Goal: Contribute content: Add original content to the website for others to see

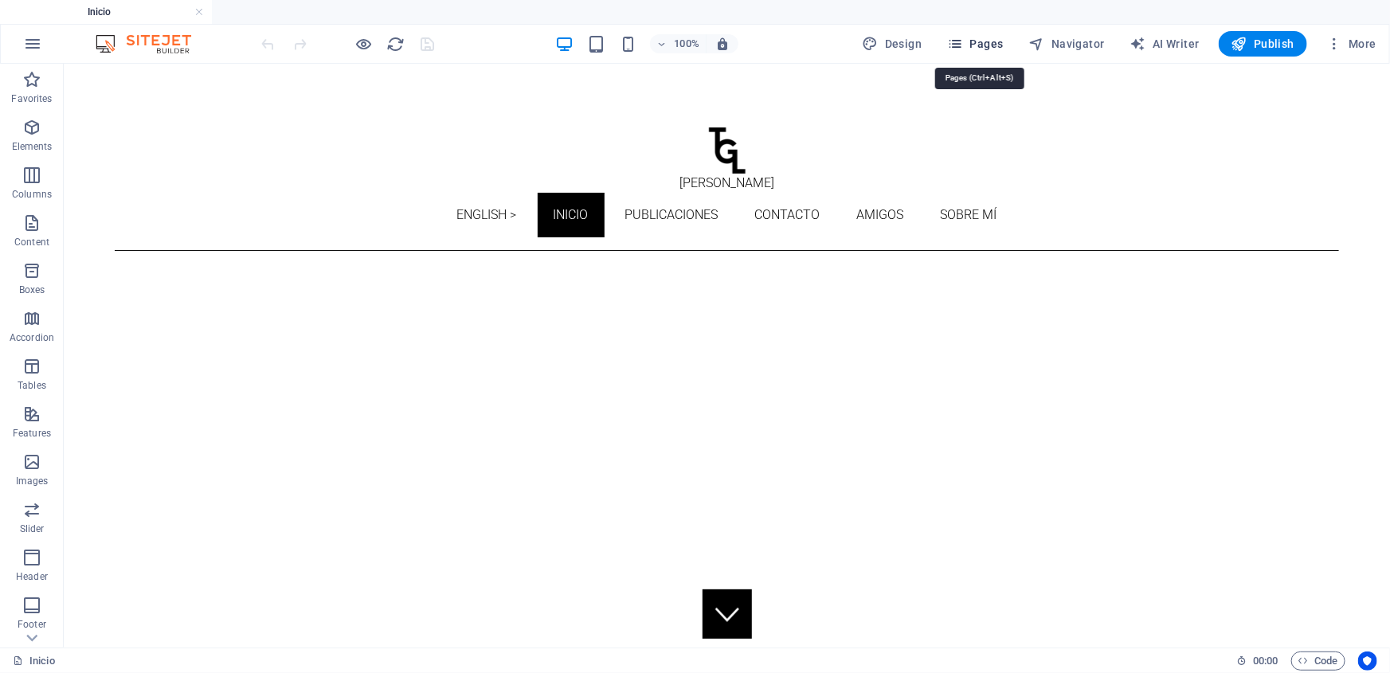
click at [988, 47] on span "Pages" at bounding box center [975, 44] width 56 height 16
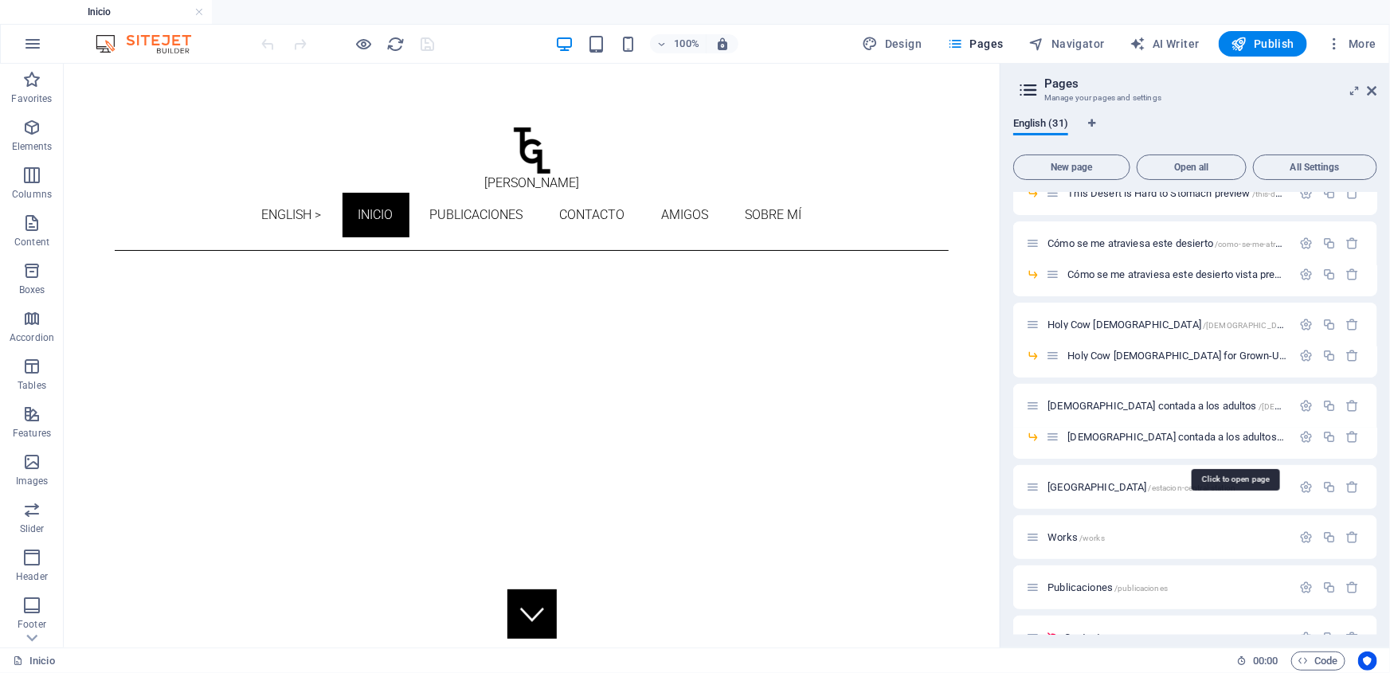
scroll to position [579, 0]
click at [1100, 323] on span "Holy Cow Bible /holy-cow-bible" at bounding box center [1216, 324] width 338 height 12
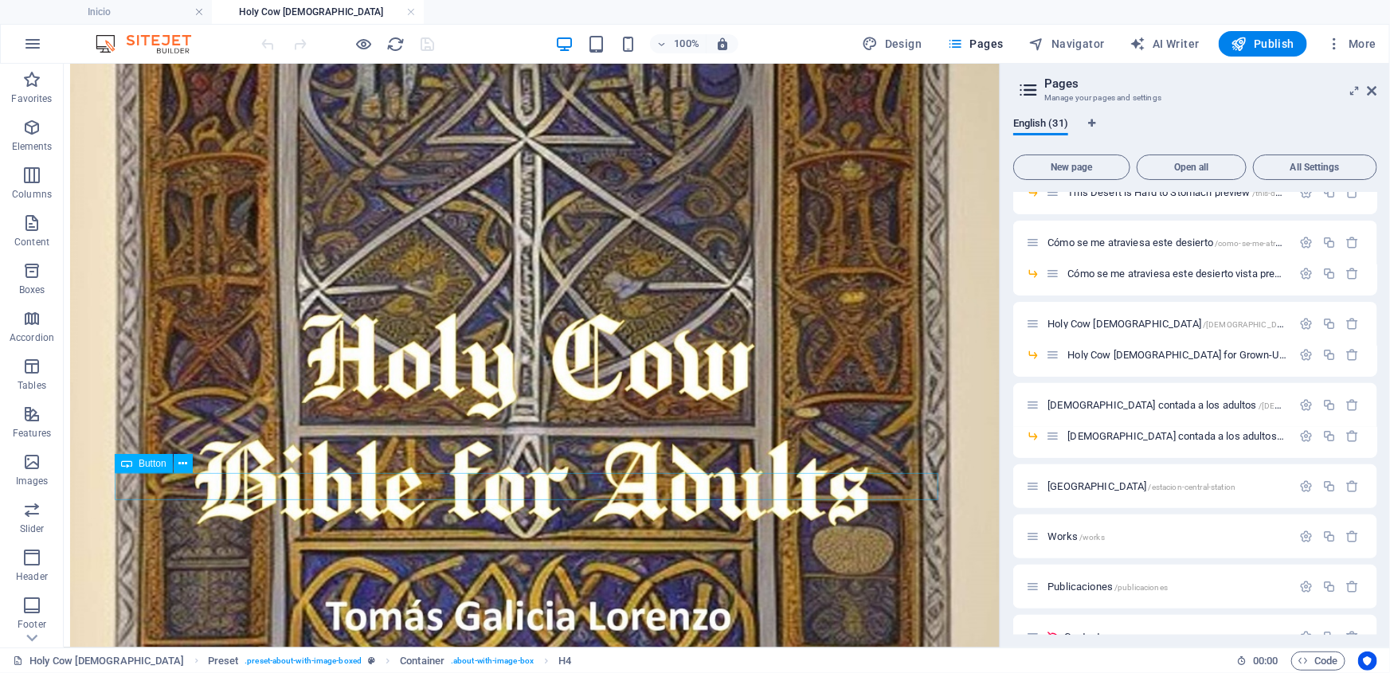
scroll to position [540, 0]
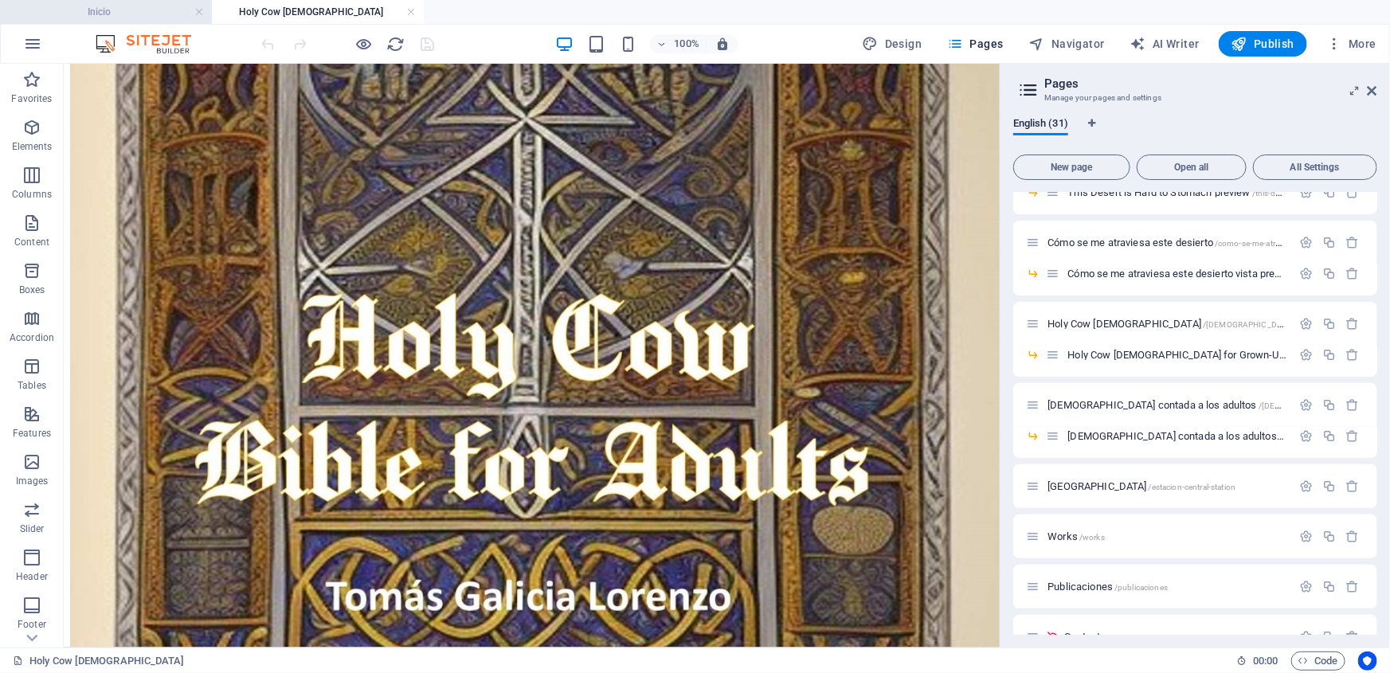
click at [143, 9] on h4 "Inicio" at bounding box center [106, 12] width 212 height 18
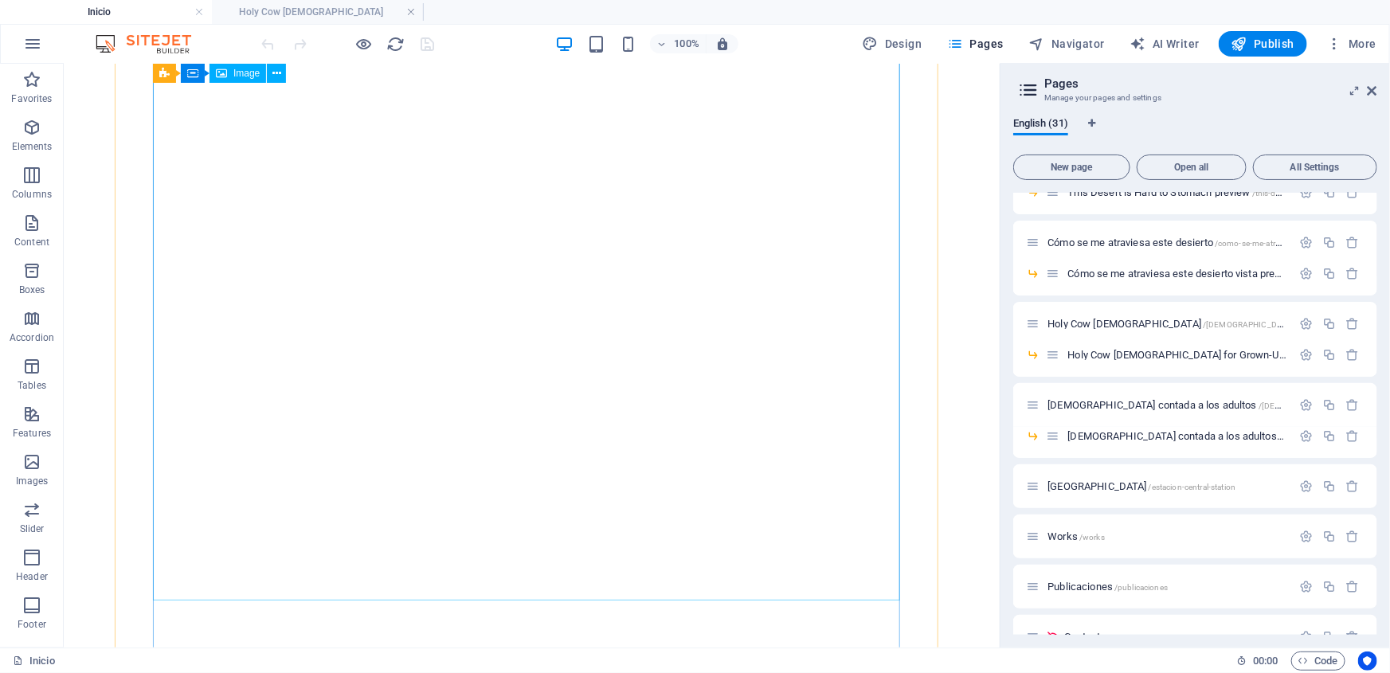
scroll to position [2075, 0]
click at [1084, 354] on span "Holy Cow Bible for Grown-Ups preview /holy-cow-bible-preview" at bounding box center [1259, 355] width 385 height 12
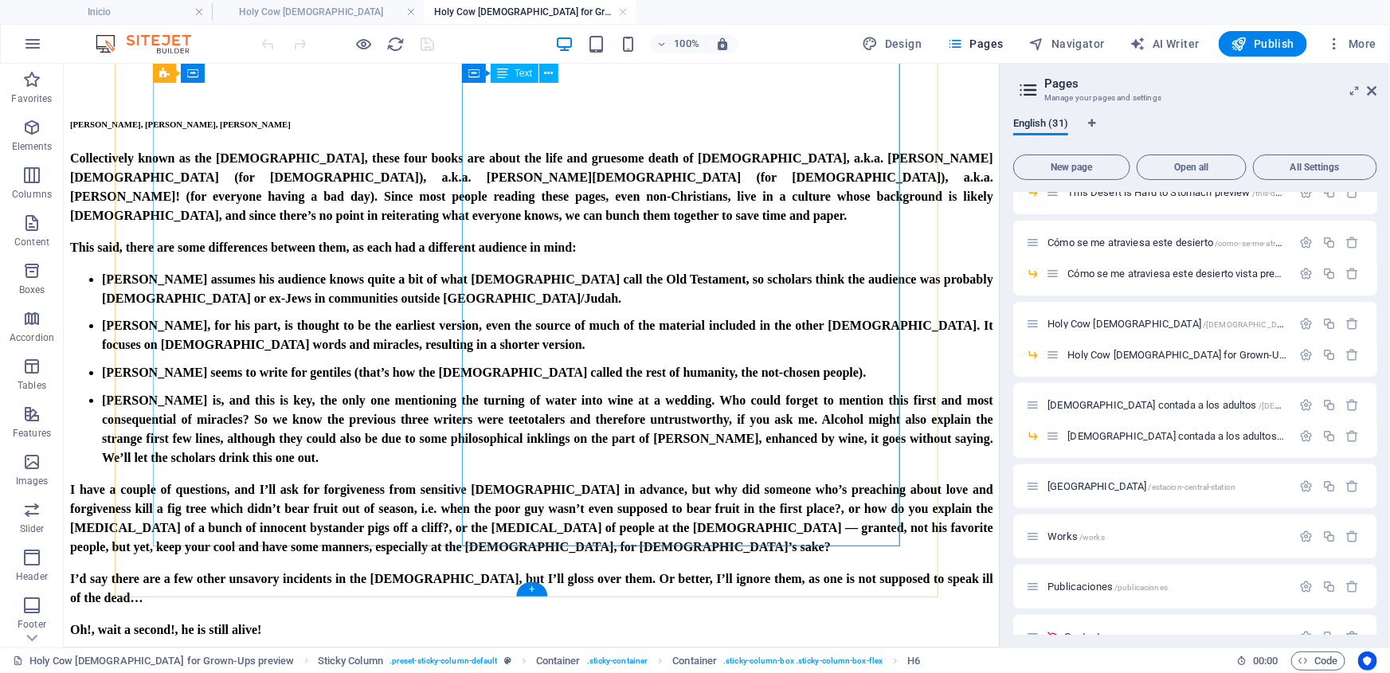
scroll to position [2509, 0]
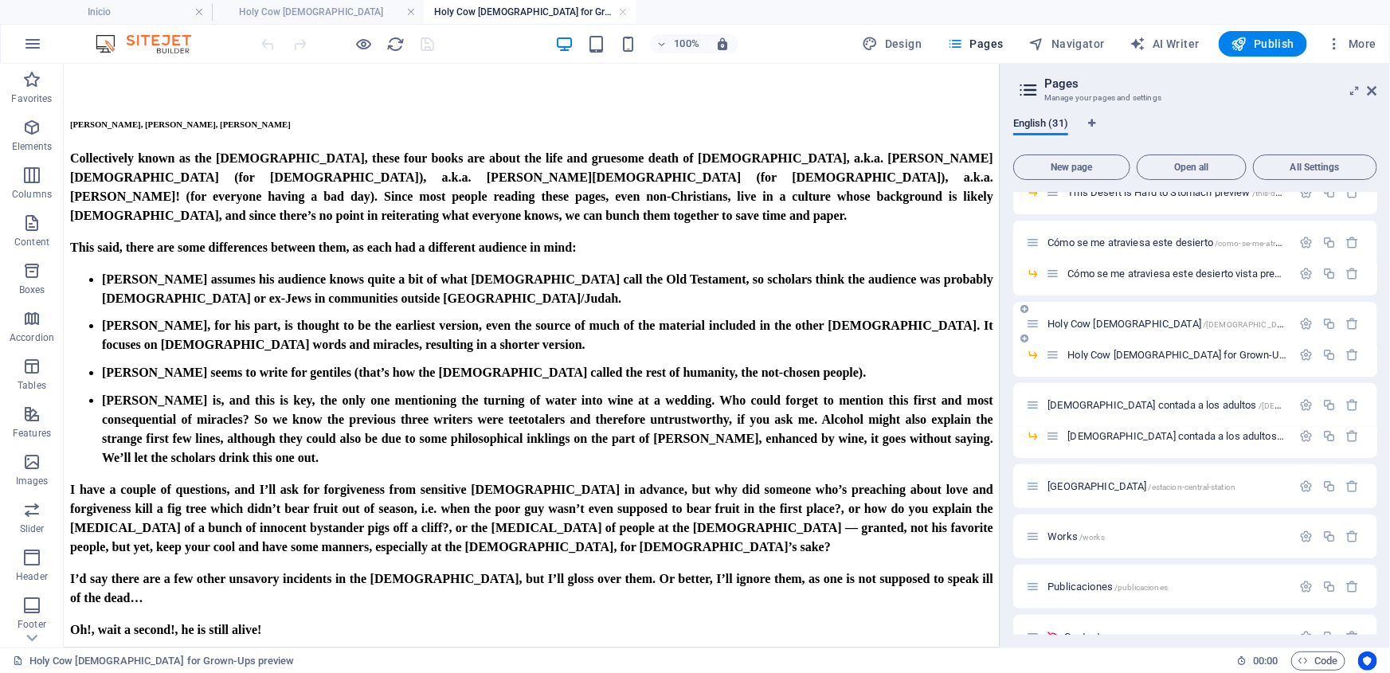
click at [1089, 318] on span "Holy Cow Bible /holy-cow-bible" at bounding box center [1216, 324] width 338 height 12
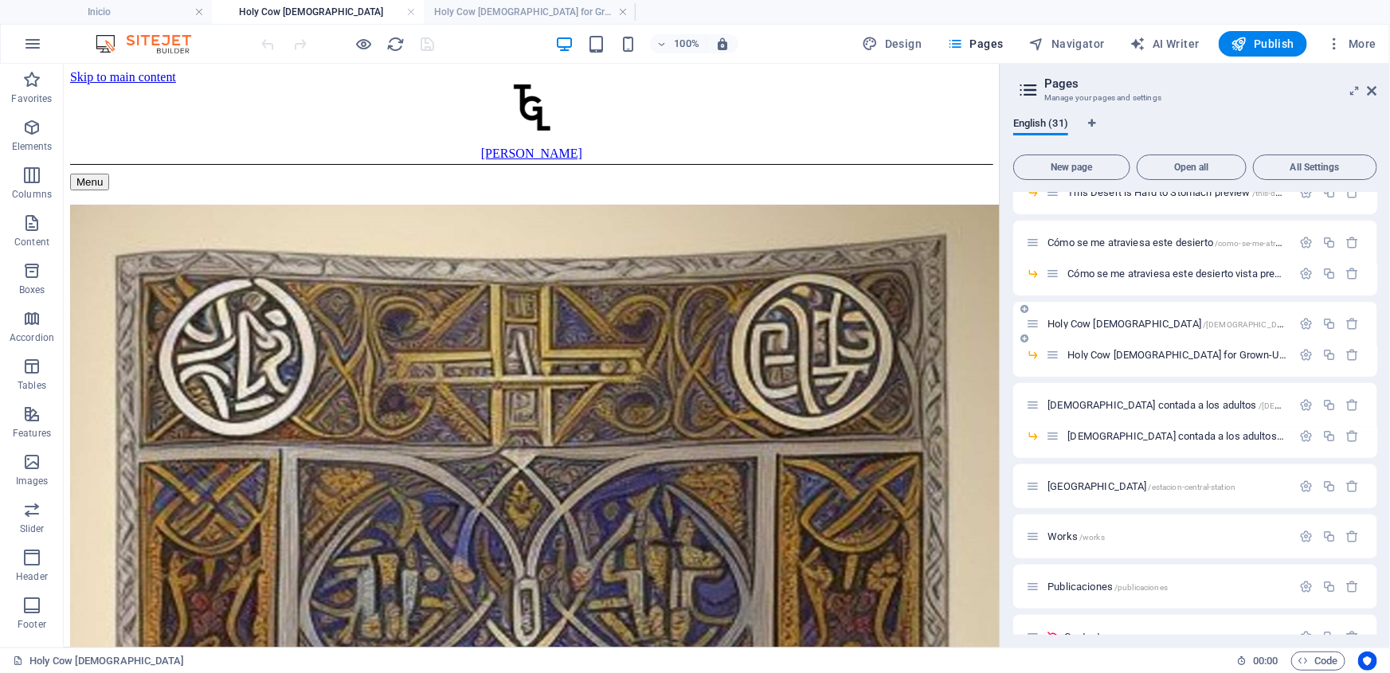
scroll to position [540, 0]
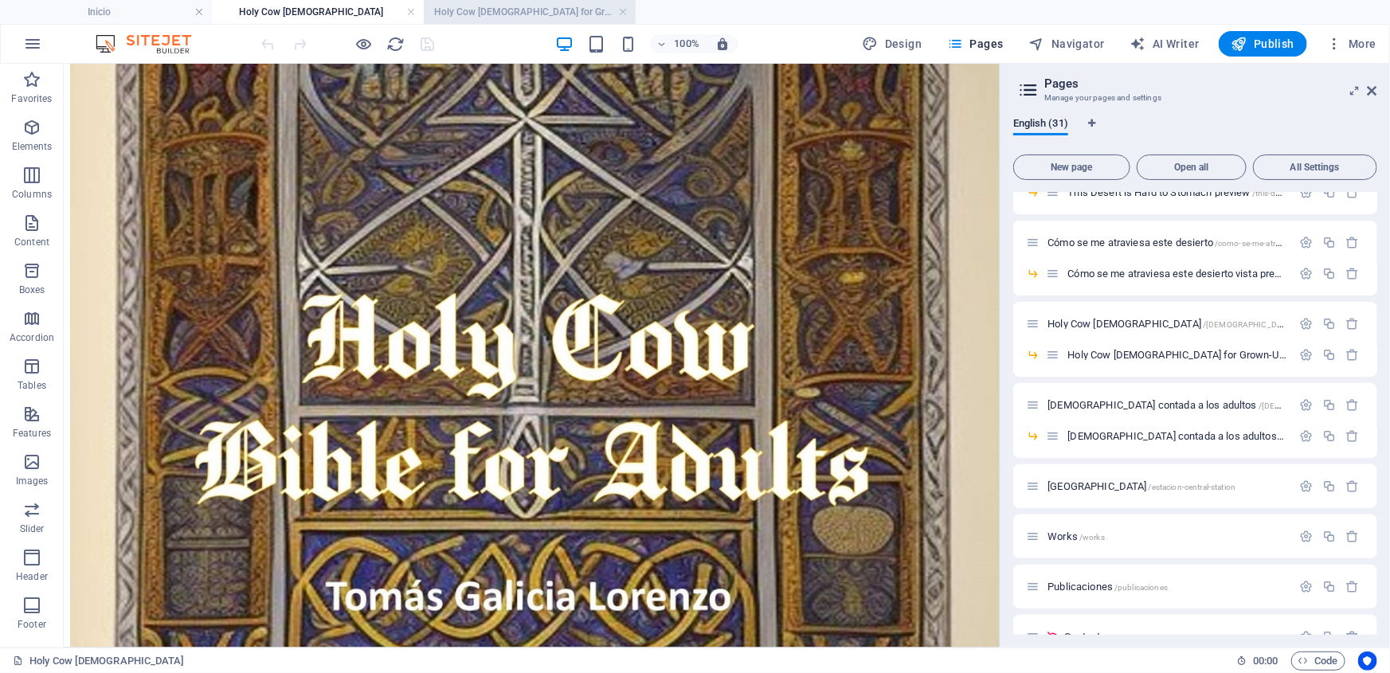
click at [452, 7] on h4 "Holy Cow [DEMOGRAPHIC_DATA] for Grown-Ups preview" at bounding box center [530, 12] width 212 height 18
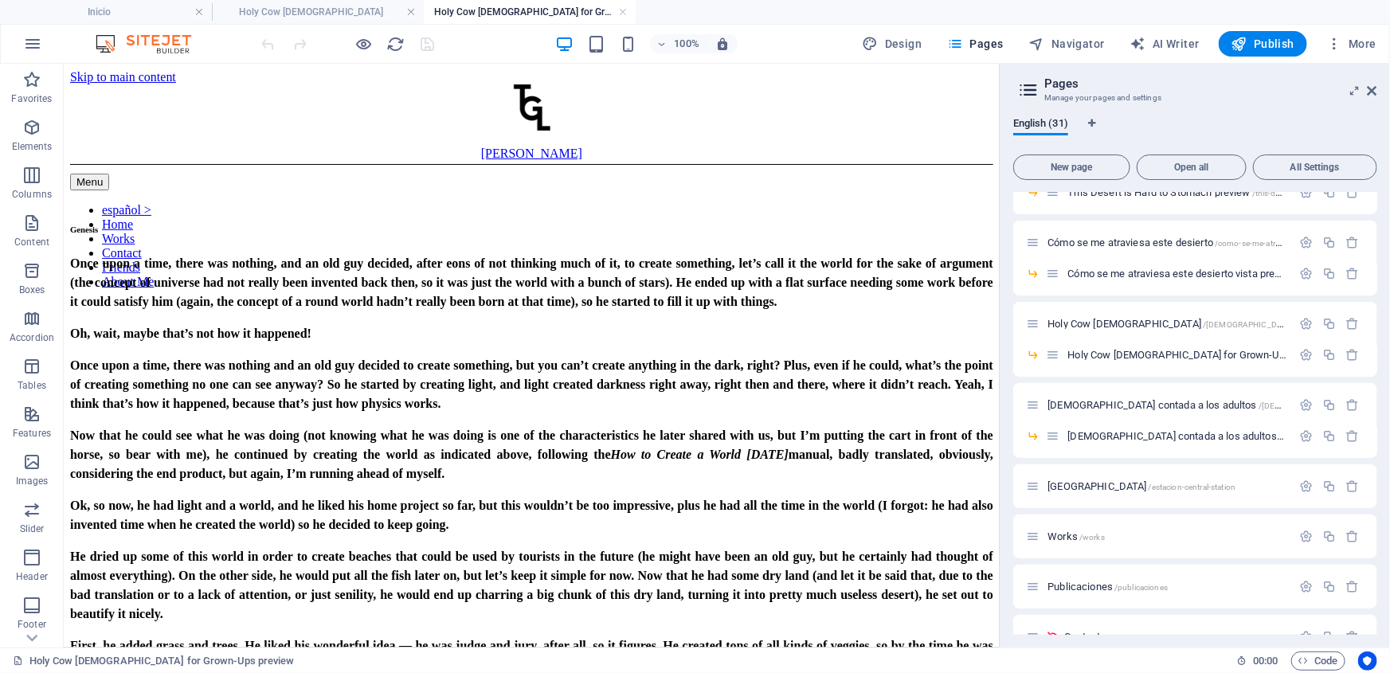
scroll to position [2509, 0]
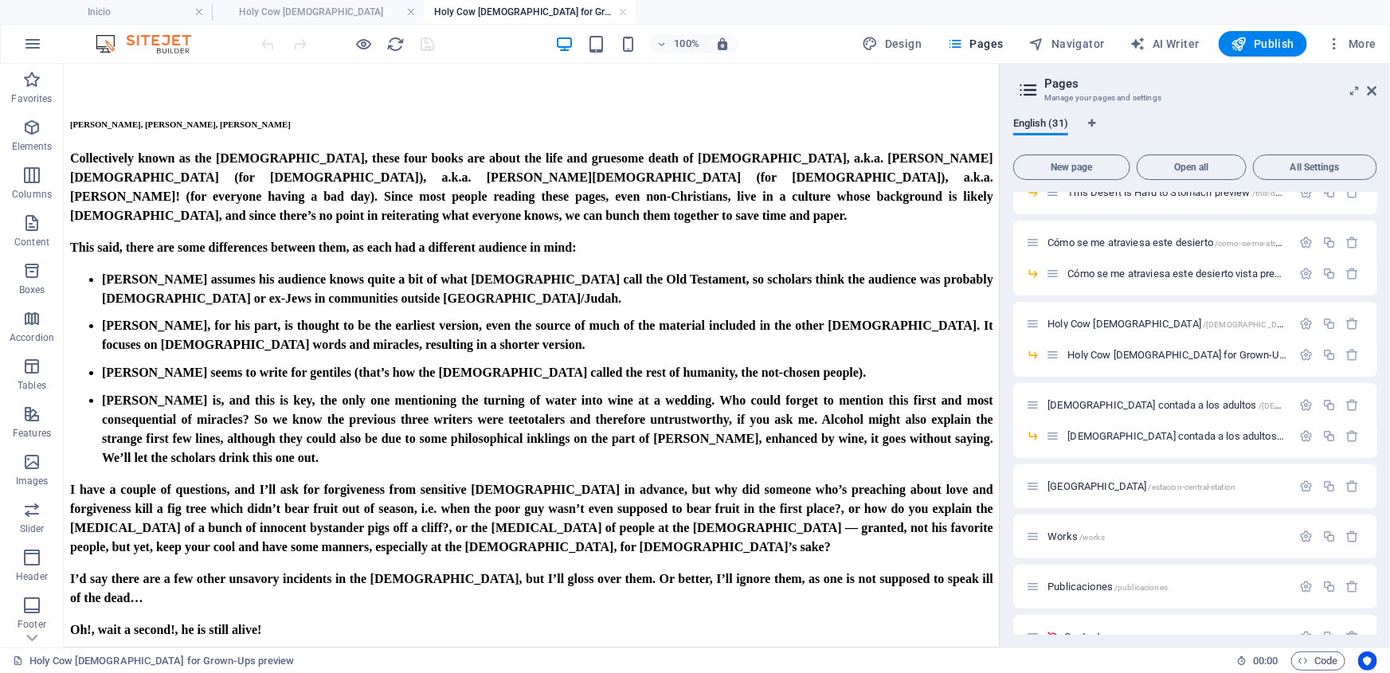
click at [615, 9] on h4 "Holy Cow [DEMOGRAPHIC_DATA] for Grown-Ups preview" at bounding box center [530, 12] width 212 height 18
click at [344, 13] on h4 "Holy Cow [DEMOGRAPHIC_DATA]" at bounding box center [318, 12] width 212 height 18
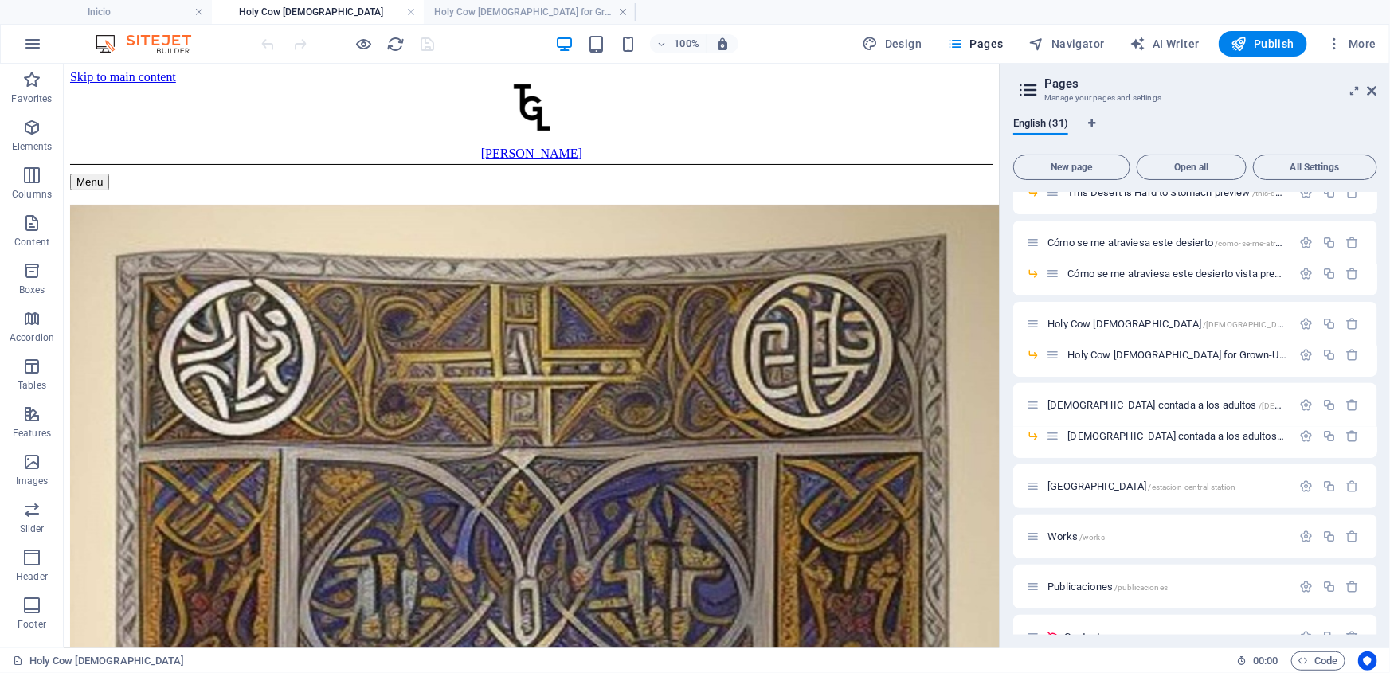
scroll to position [540, 0]
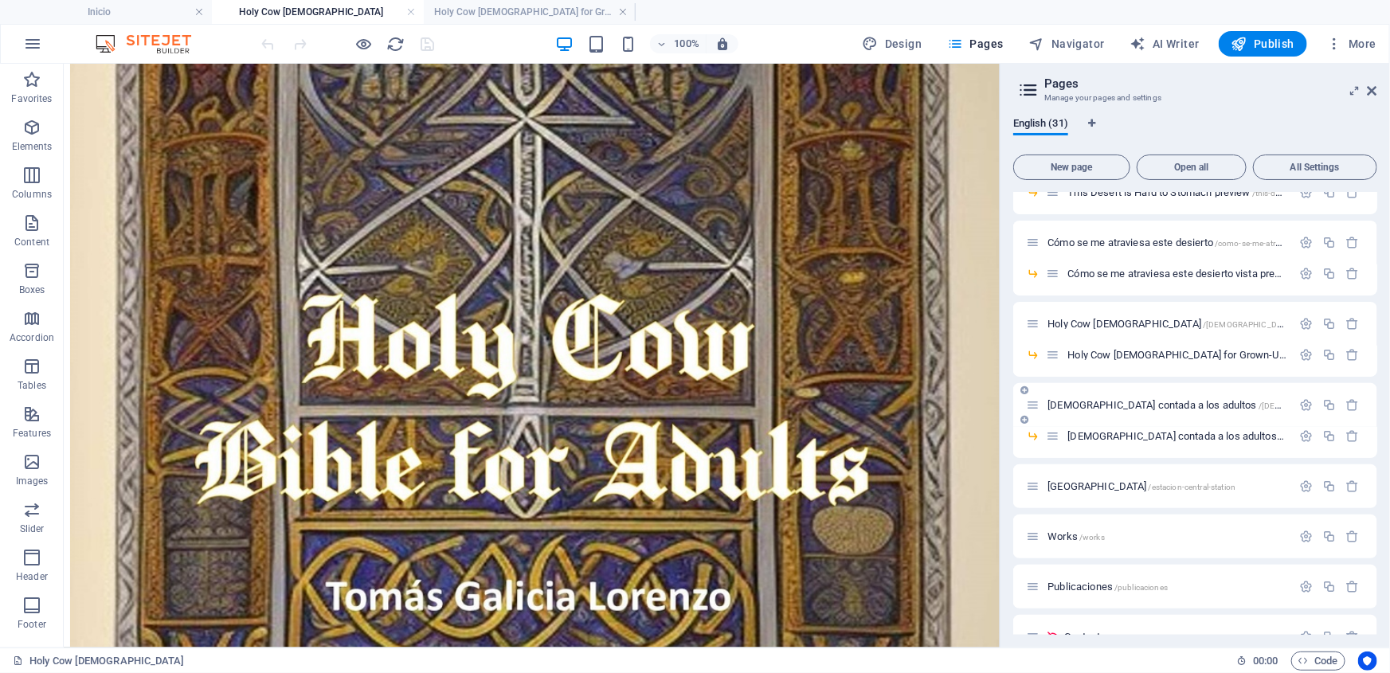
click at [1082, 406] on span "Biblia contada a los adultos /biblia-contada-a-los-adultos" at bounding box center [1239, 405] width 384 height 12
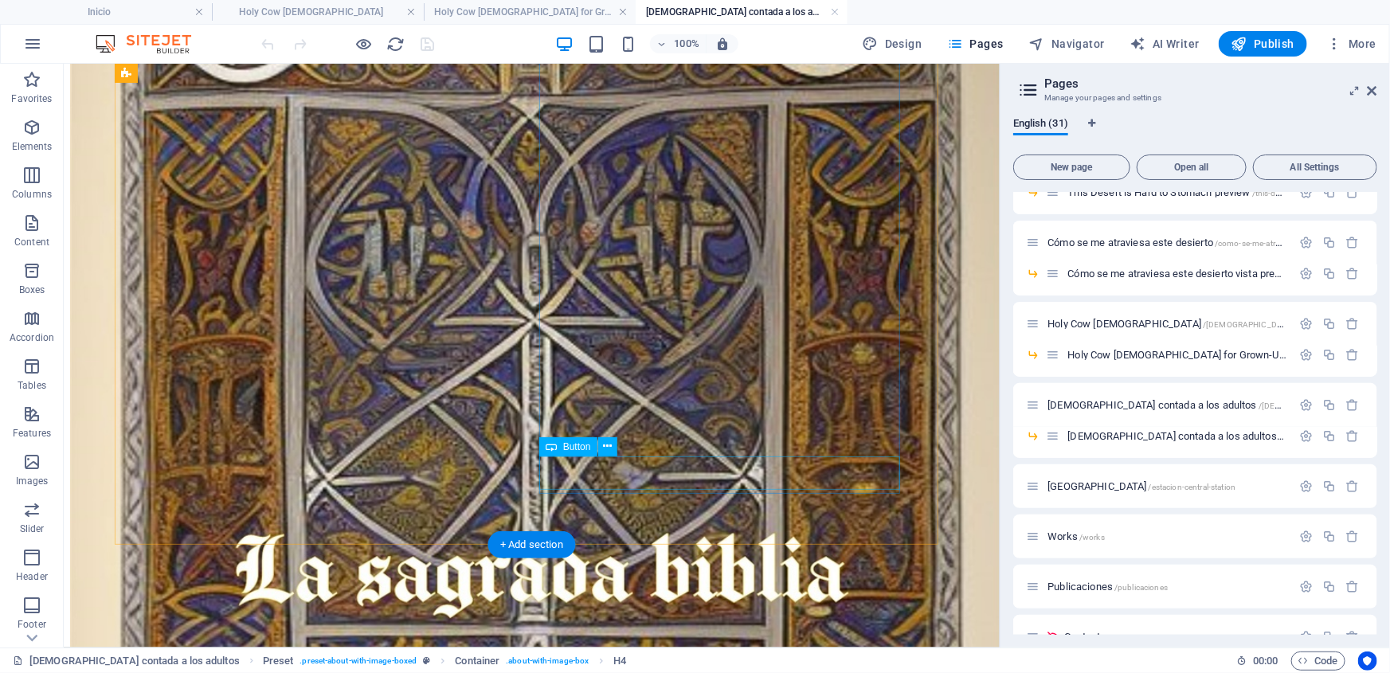
scroll to position [579, 0]
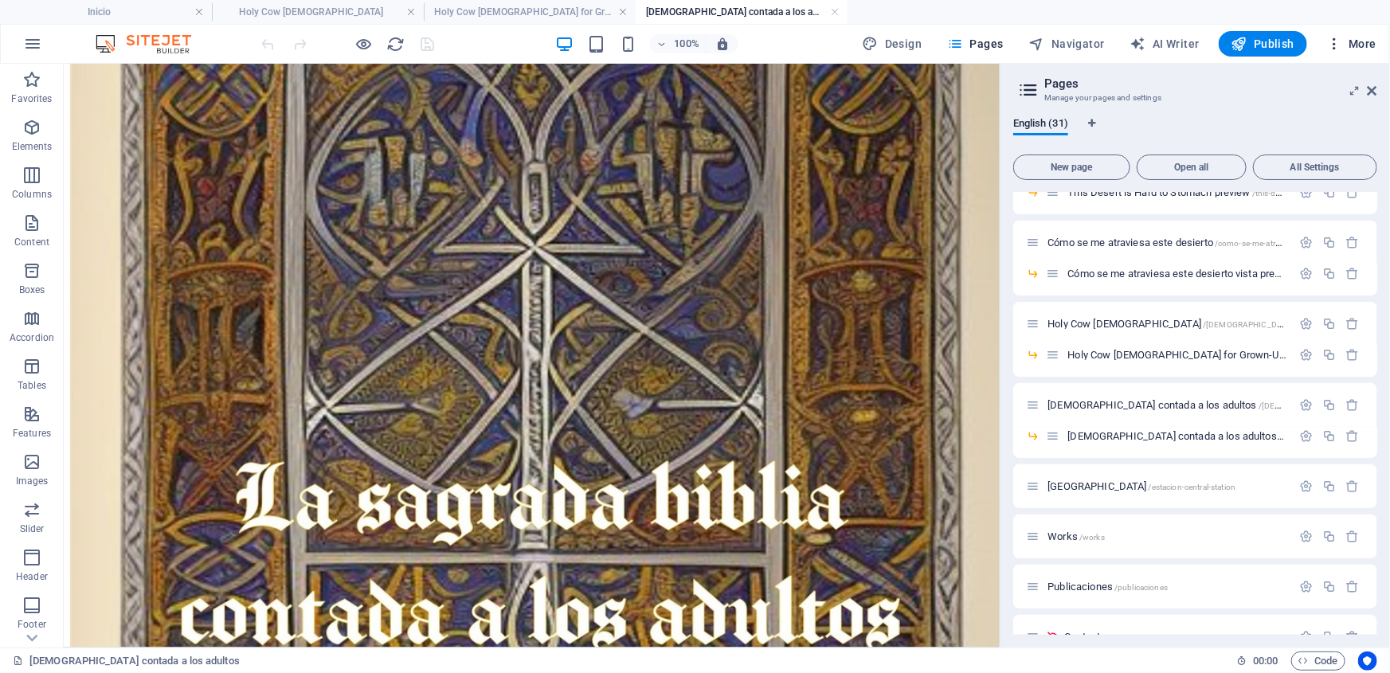
click at [1354, 45] on span "More" at bounding box center [1351, 44] width 50 height 16
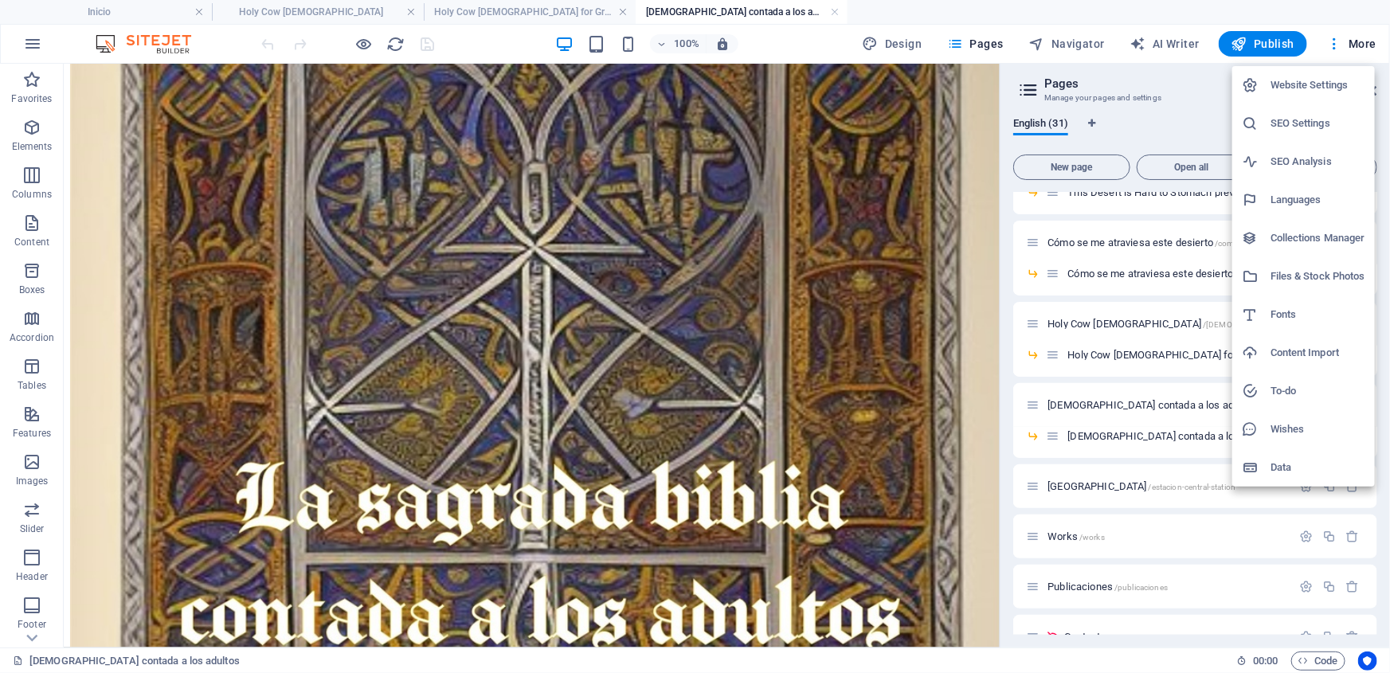
click at [1279, 271] on h6 "Files & Stock Photos" at bounding box center [1317, 276] width 95 height 19
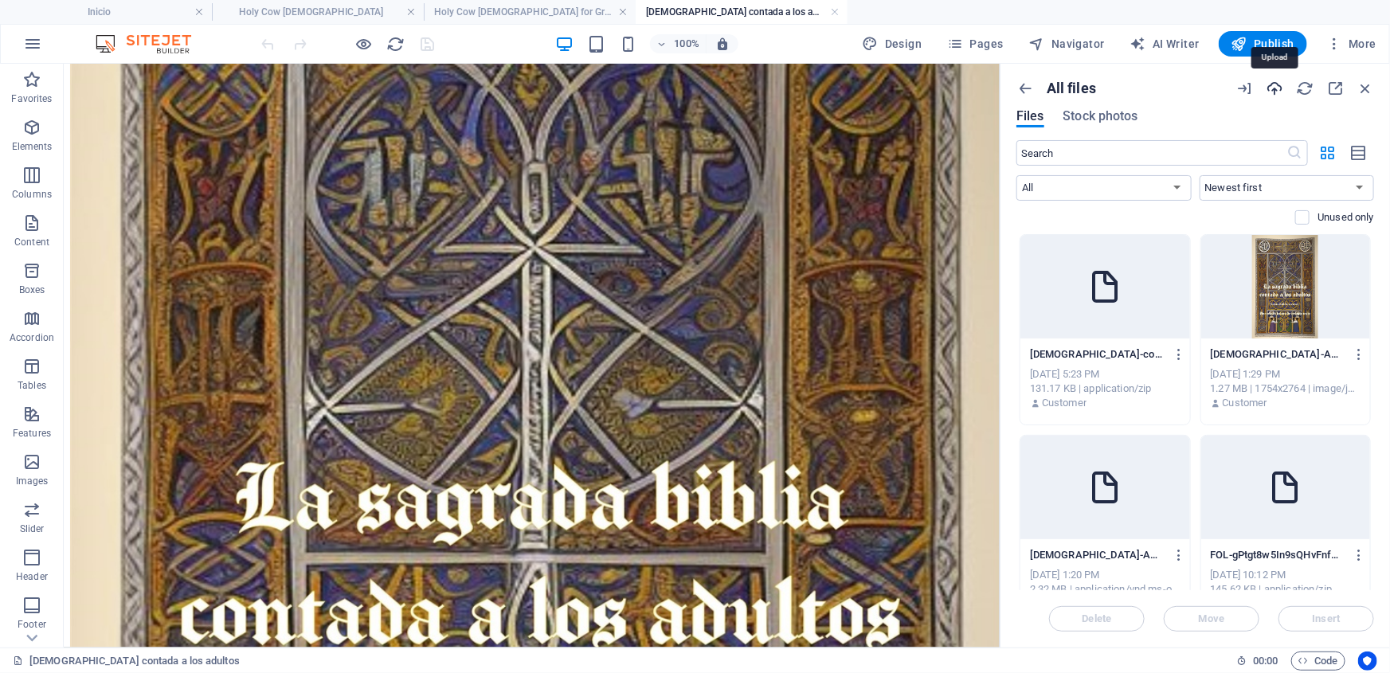
click at [1276, 81] on icon "button" at bounding box center [1274, 89] width 18 height 18
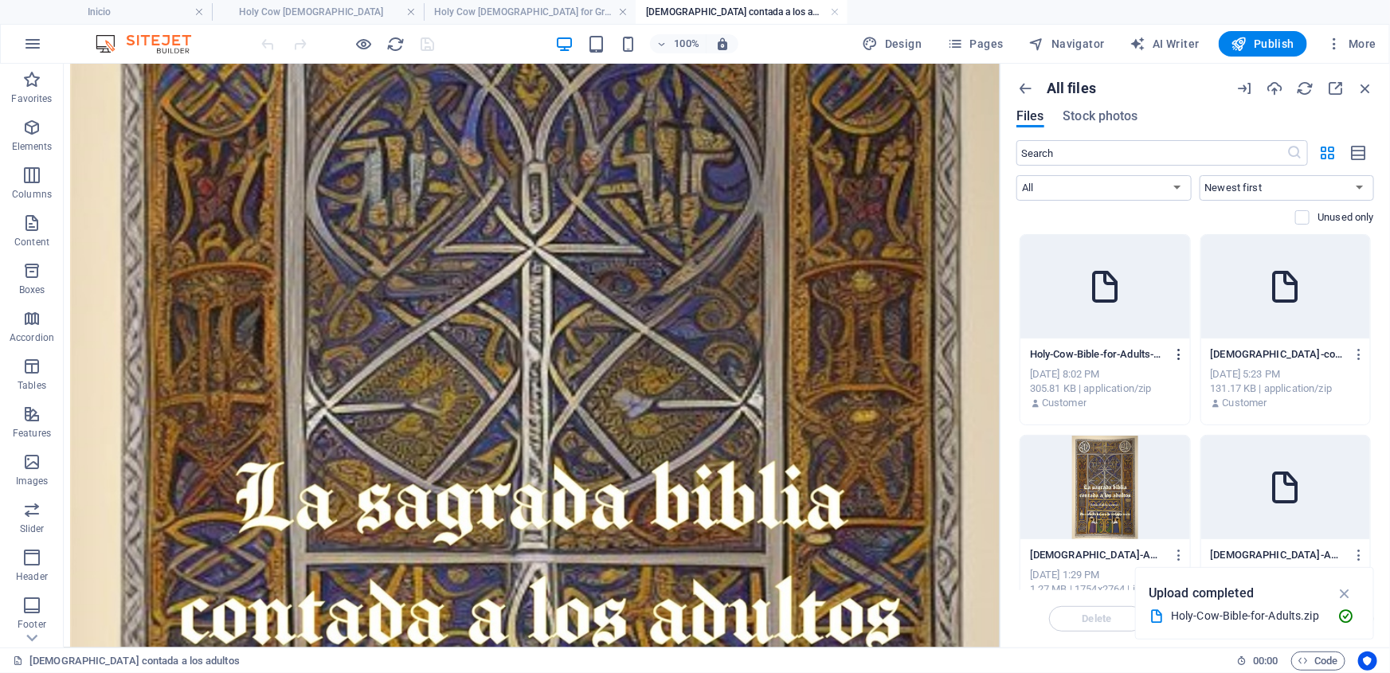
click at [1176, 348] on icon "button" at bounding box center [1178, 354] width 15 height 14
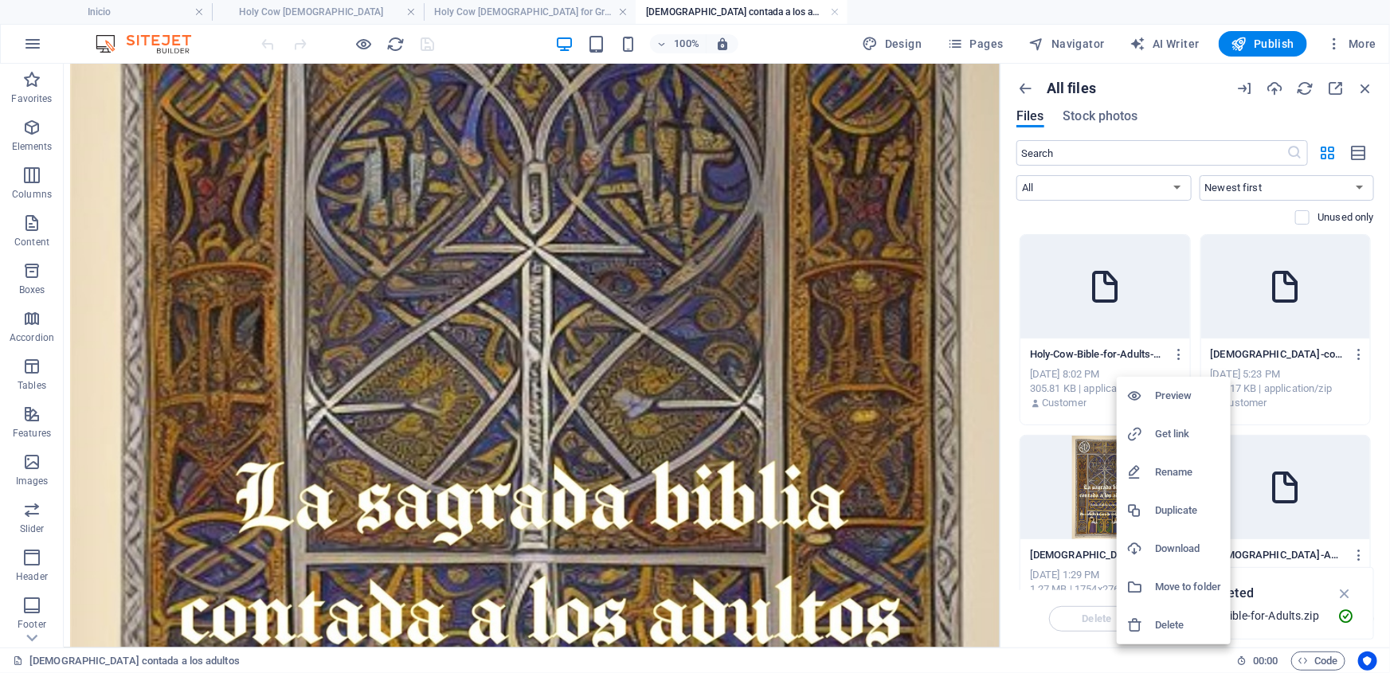
click at [1179, 428] on h6 "Get link" at bounding box center [1188, 433] width 66 height 19
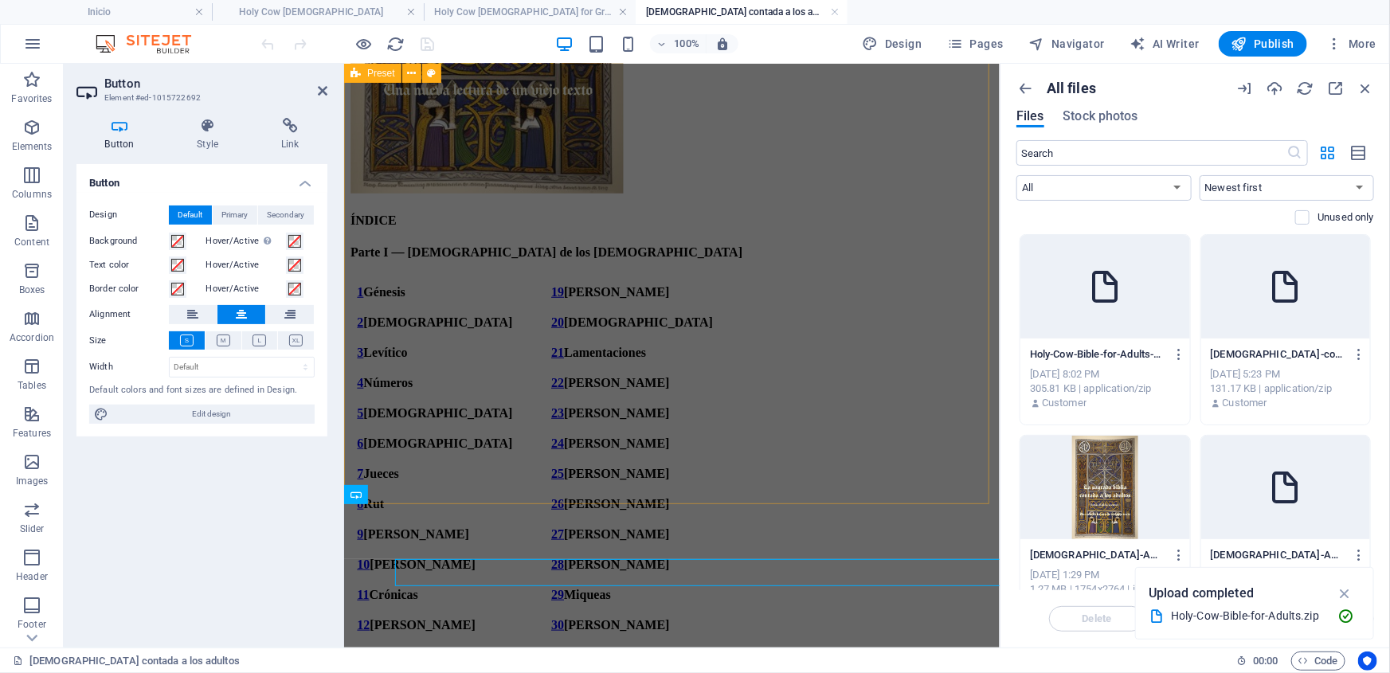
scroll to position [462, 0]
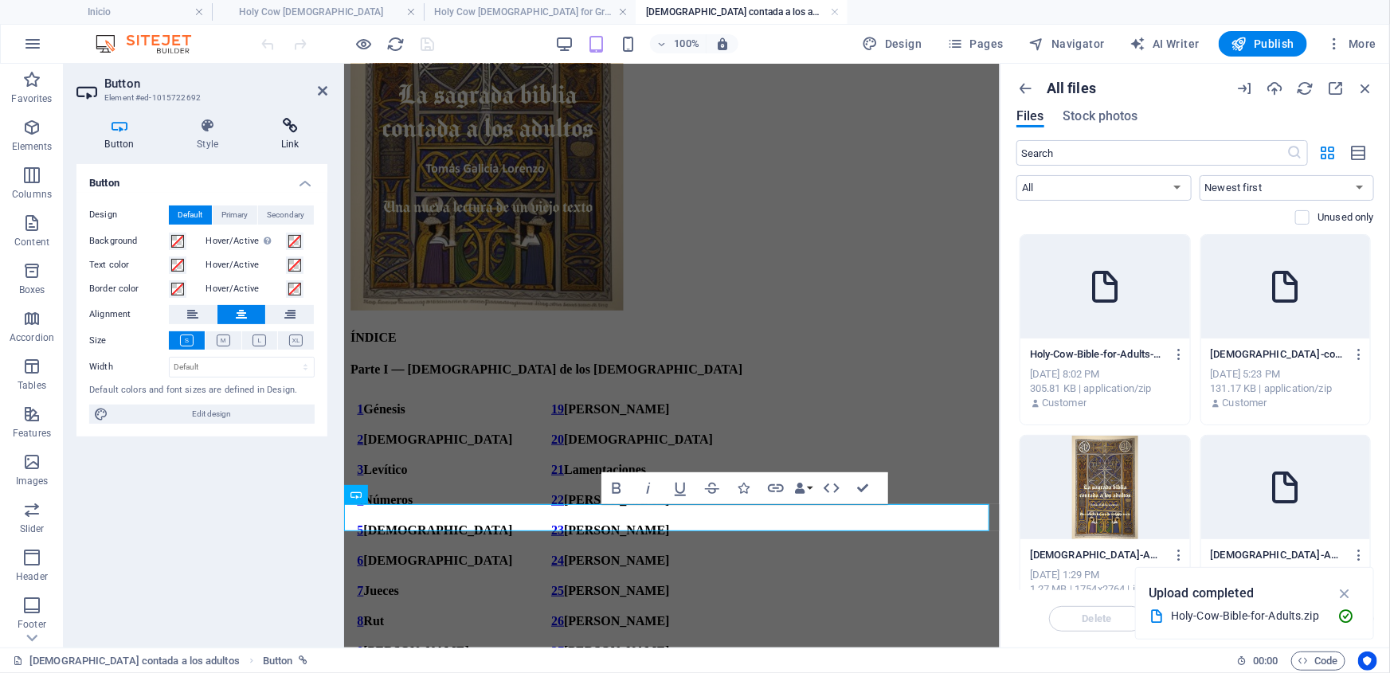
click at [282, 125] on icon at bounding box center [289, 126] width 75 height 16
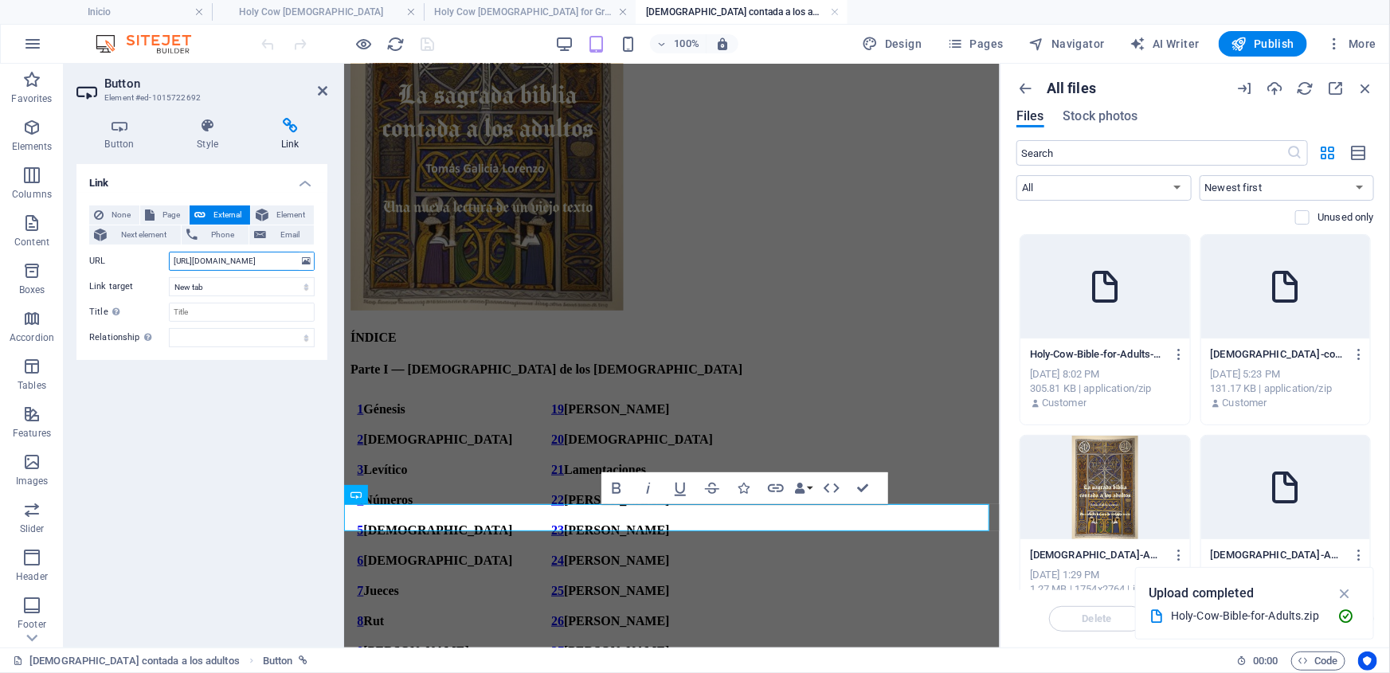
scroll to position [0, 60]
drag, startPoint x: 515, startPoint y: 323, endPoint x: 373, endPoint y: 260, distance: 154.8
click at [834, 14] on link at bounding box center [835, 12] width 10 height 15
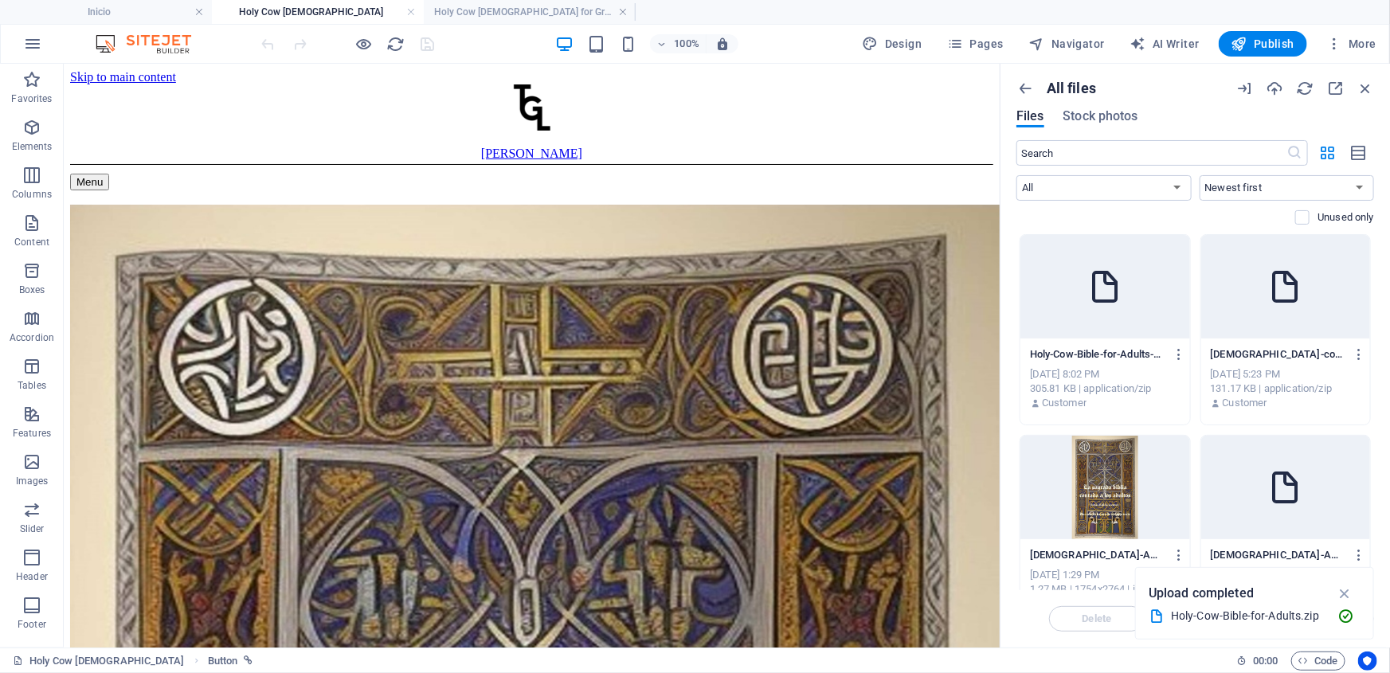
scroll to position [475, 0]
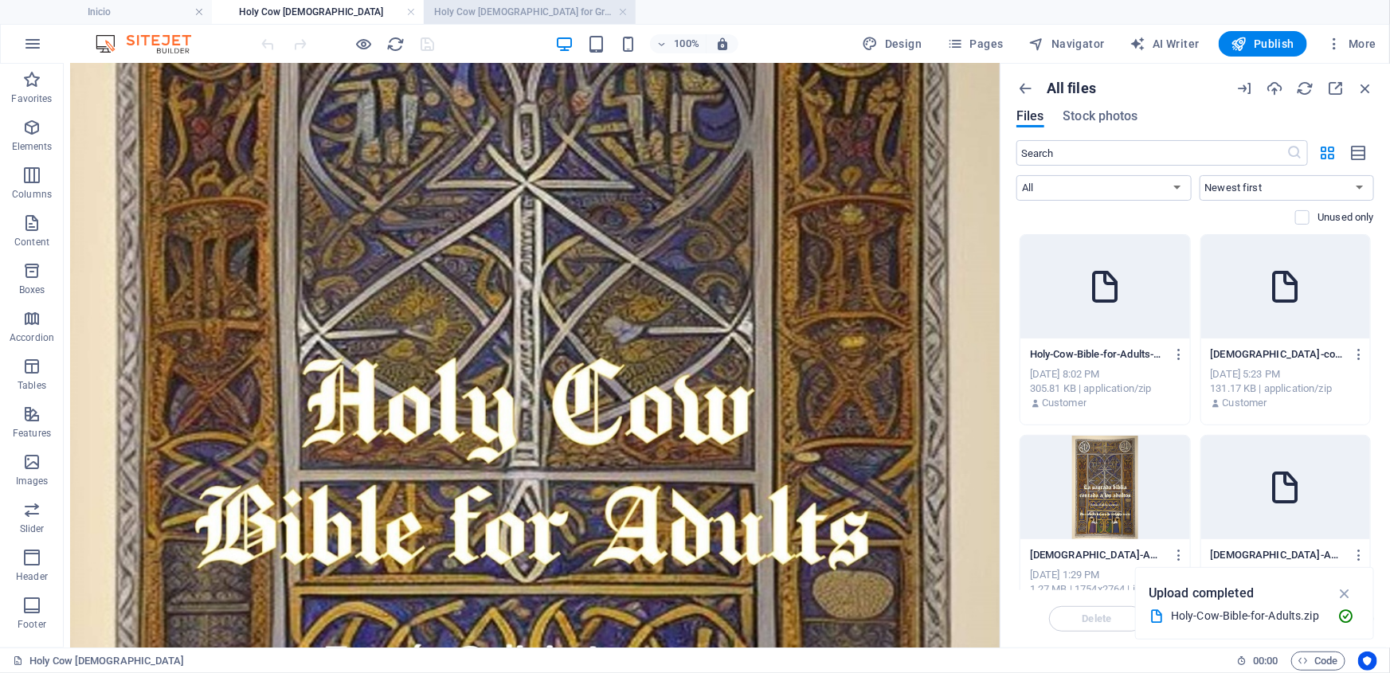
click at [499, 14] on h4 "Holy Cow [DEMOGRAPHIC_DATA] for Grown-Ups preview" at bounding box center [530, 12] width 212 height 18
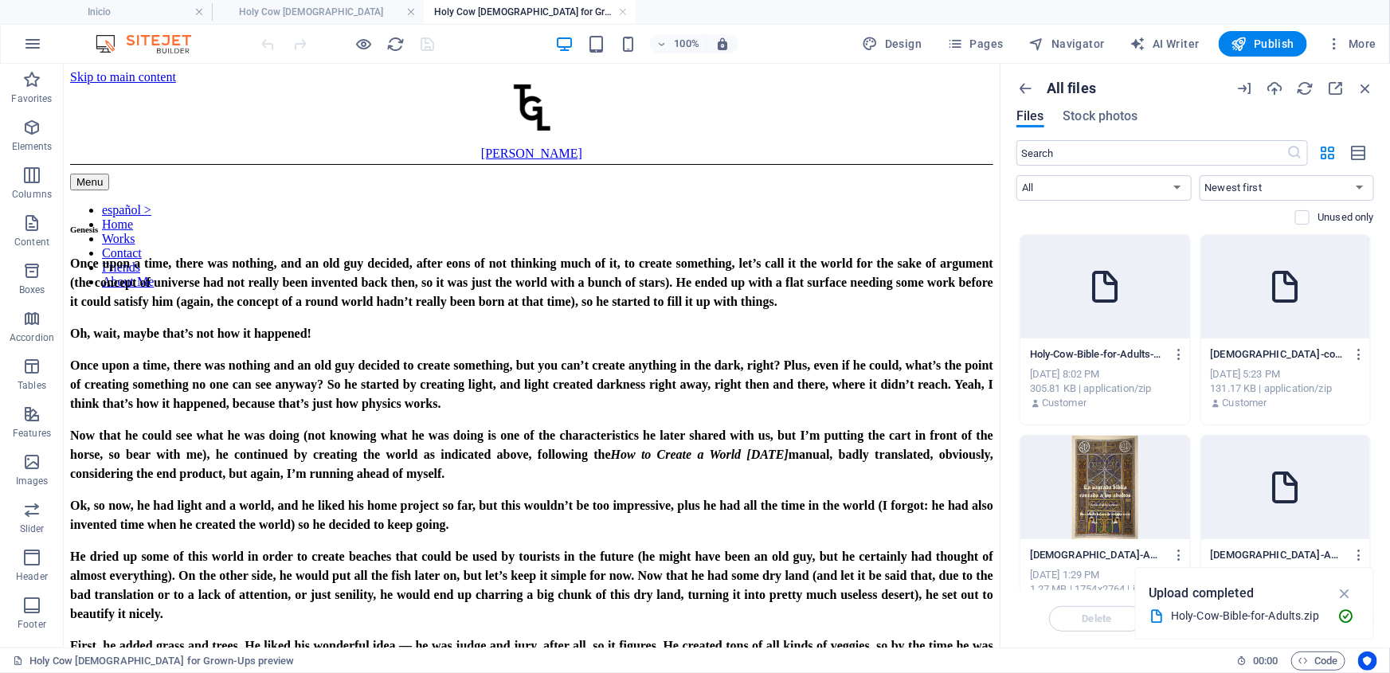
scroll to position [2509, 0]
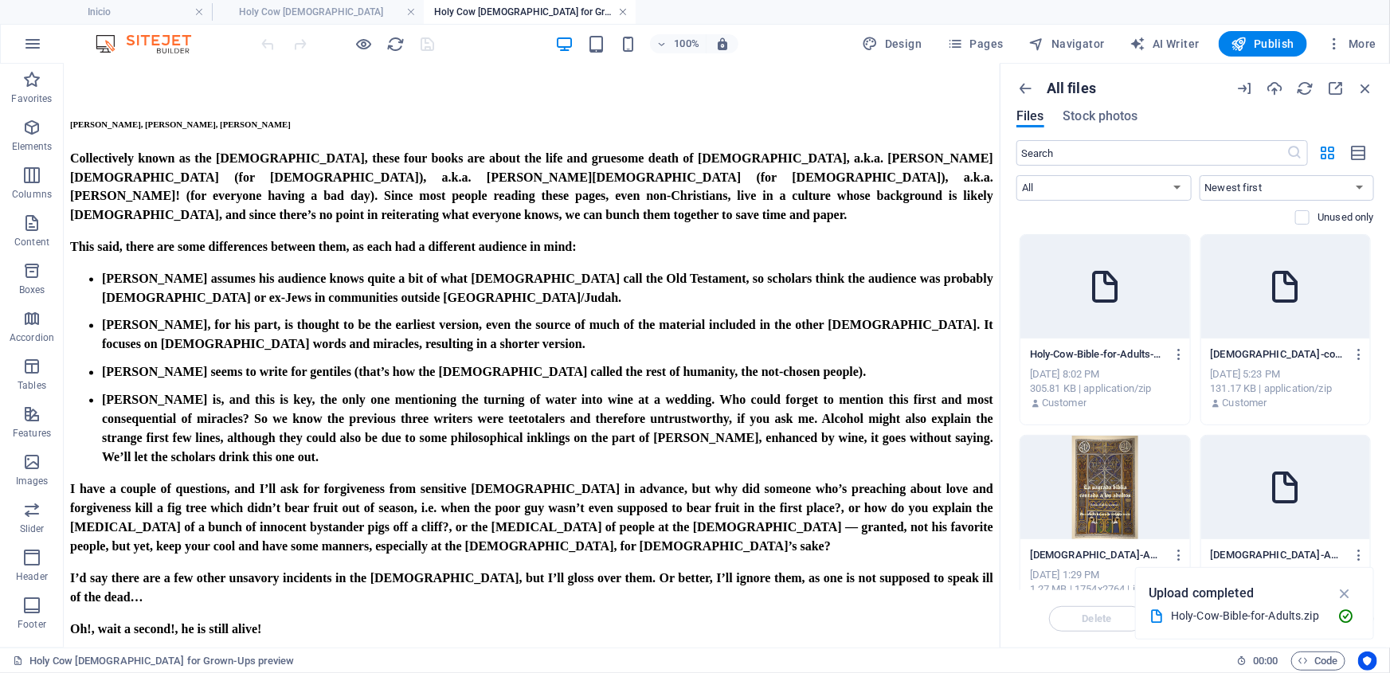
click at [620, 7] on link at bounding box center [623, 12] width 10 height 15
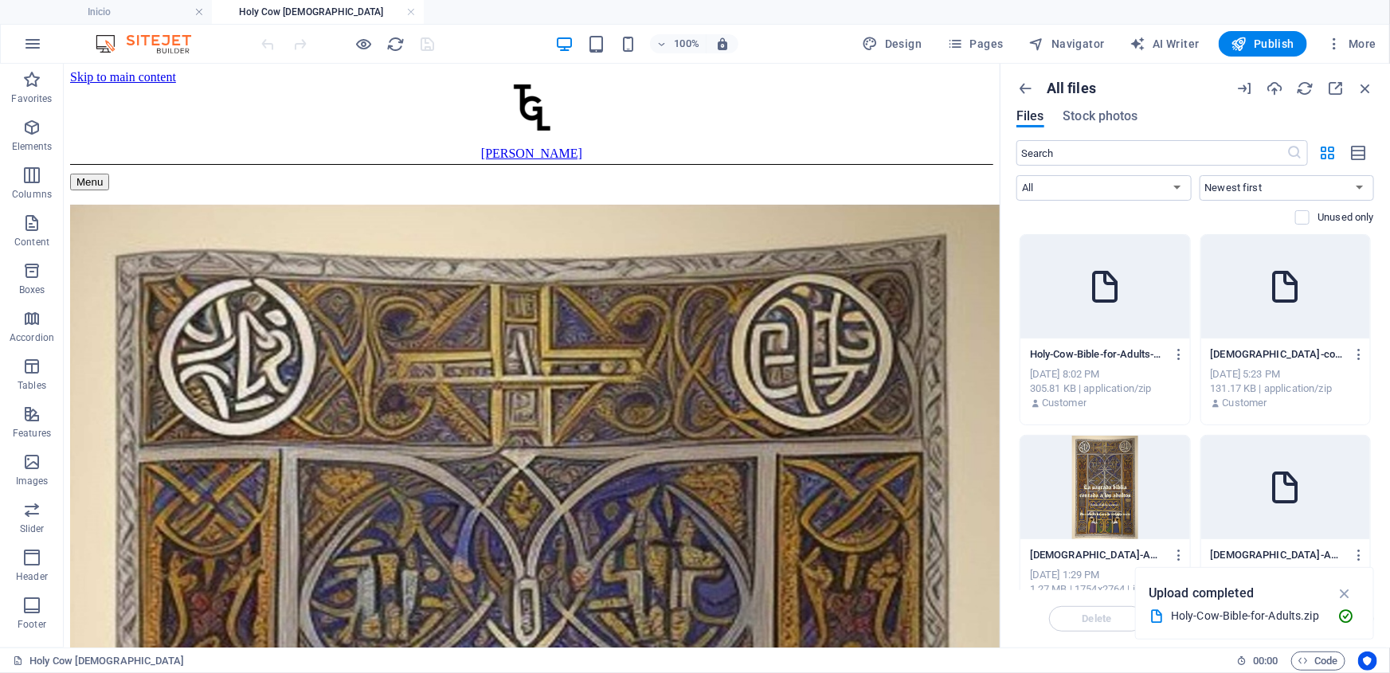
scroll to position [475, 0]
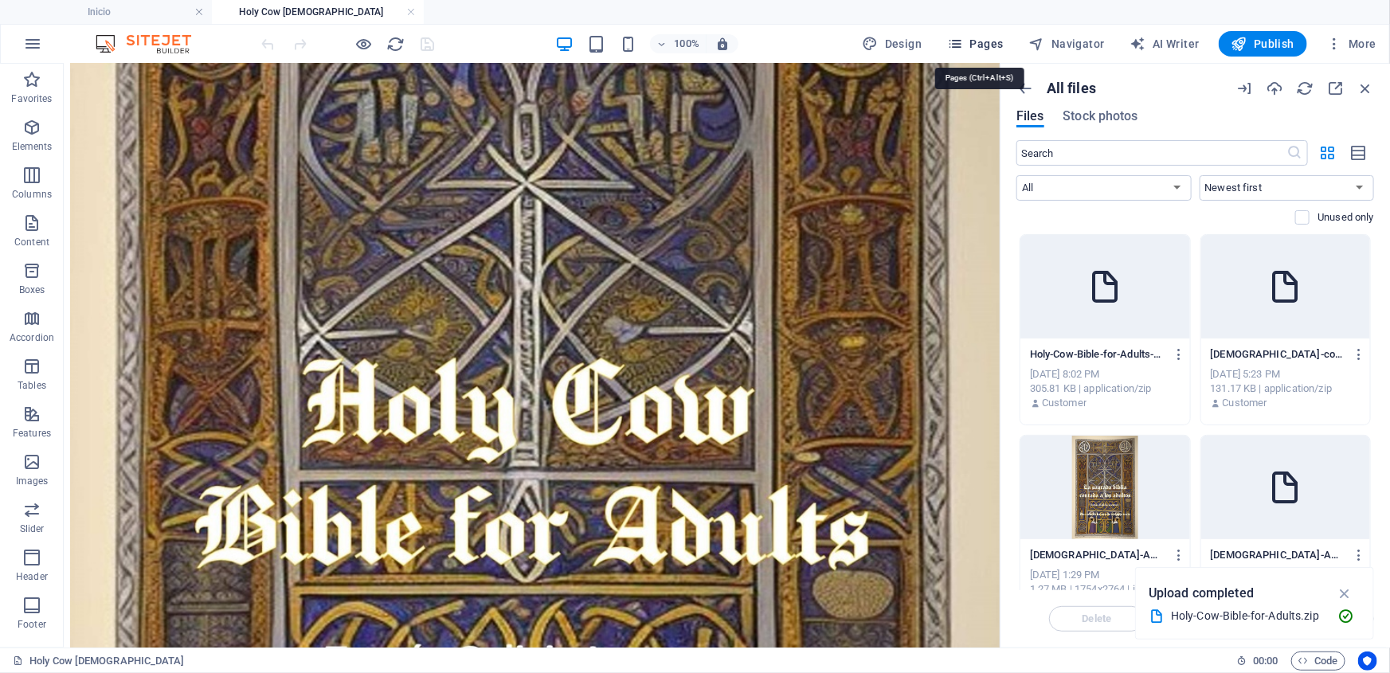
click at [985, 39] on span "Pages" at bounding box center [975, 44] width 56 height 16
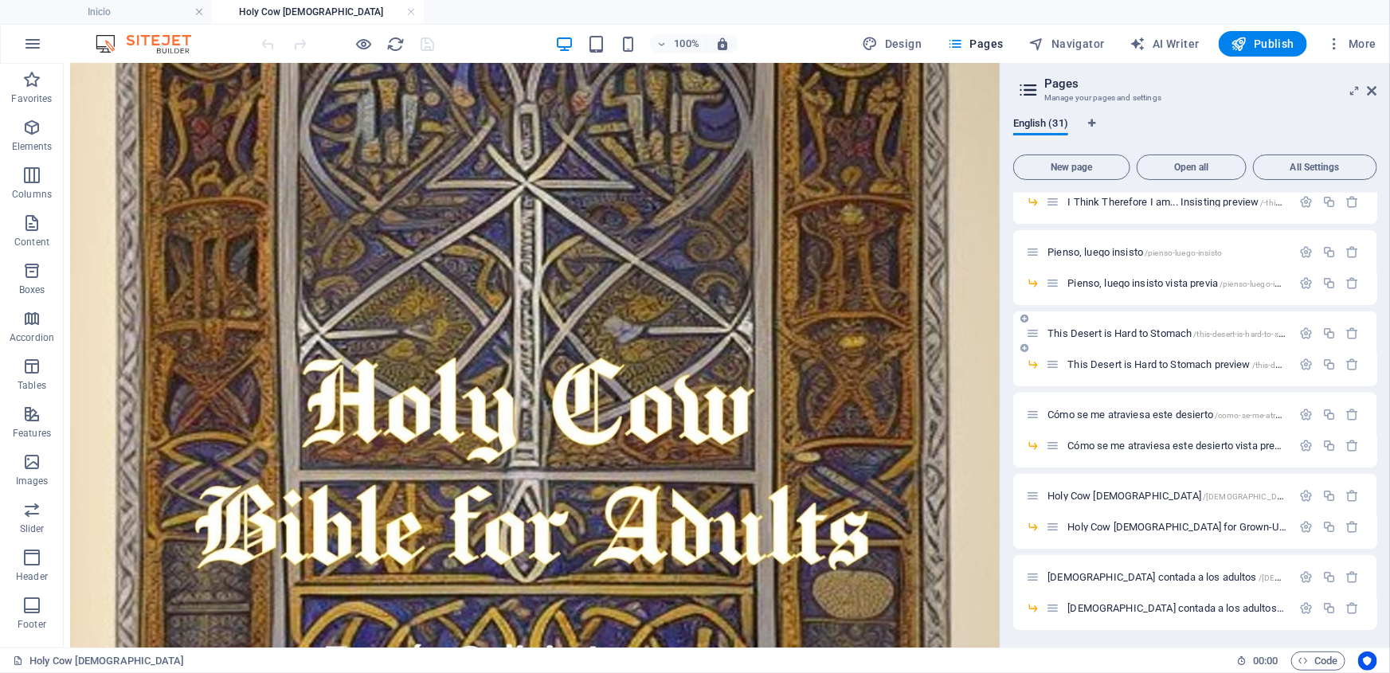
scroll to position [434, 0]
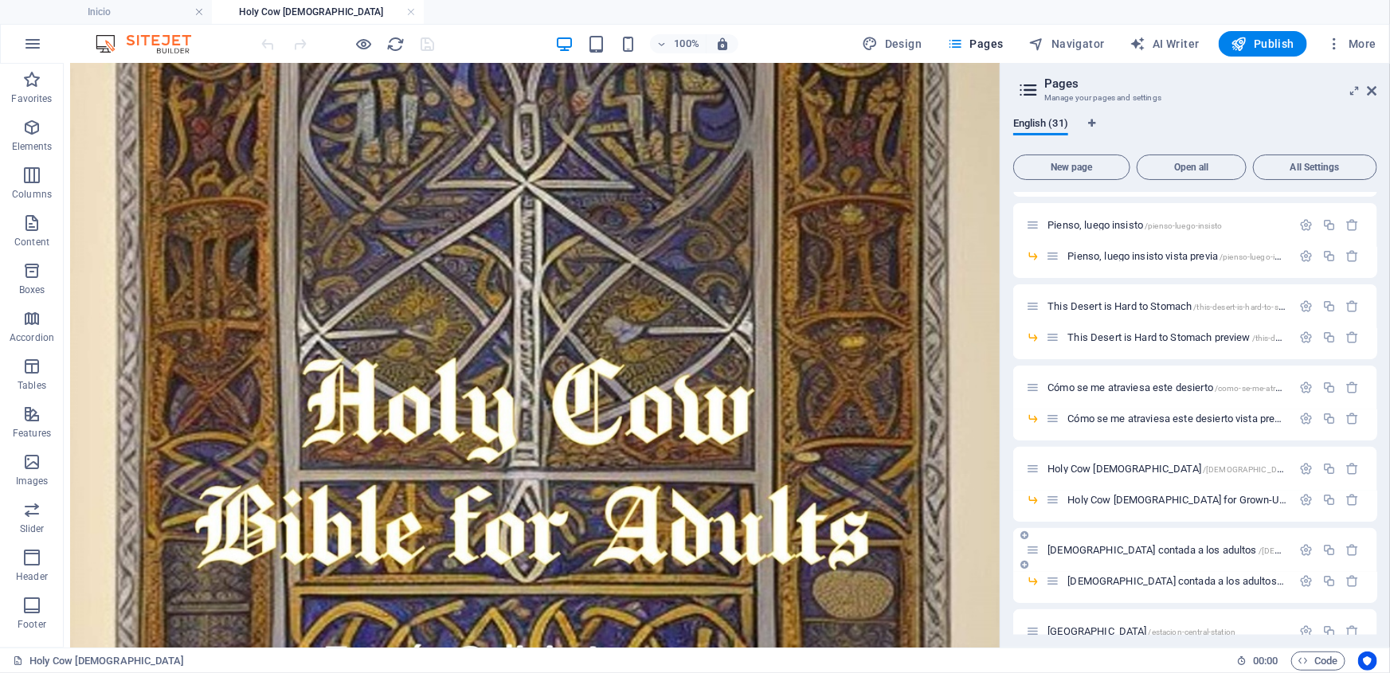
click at [1128, 549] on span "Biblia contada a los adultos /biblia-contada-a-los-adultos" at bounding box center [1239, 550] width 384 height 12
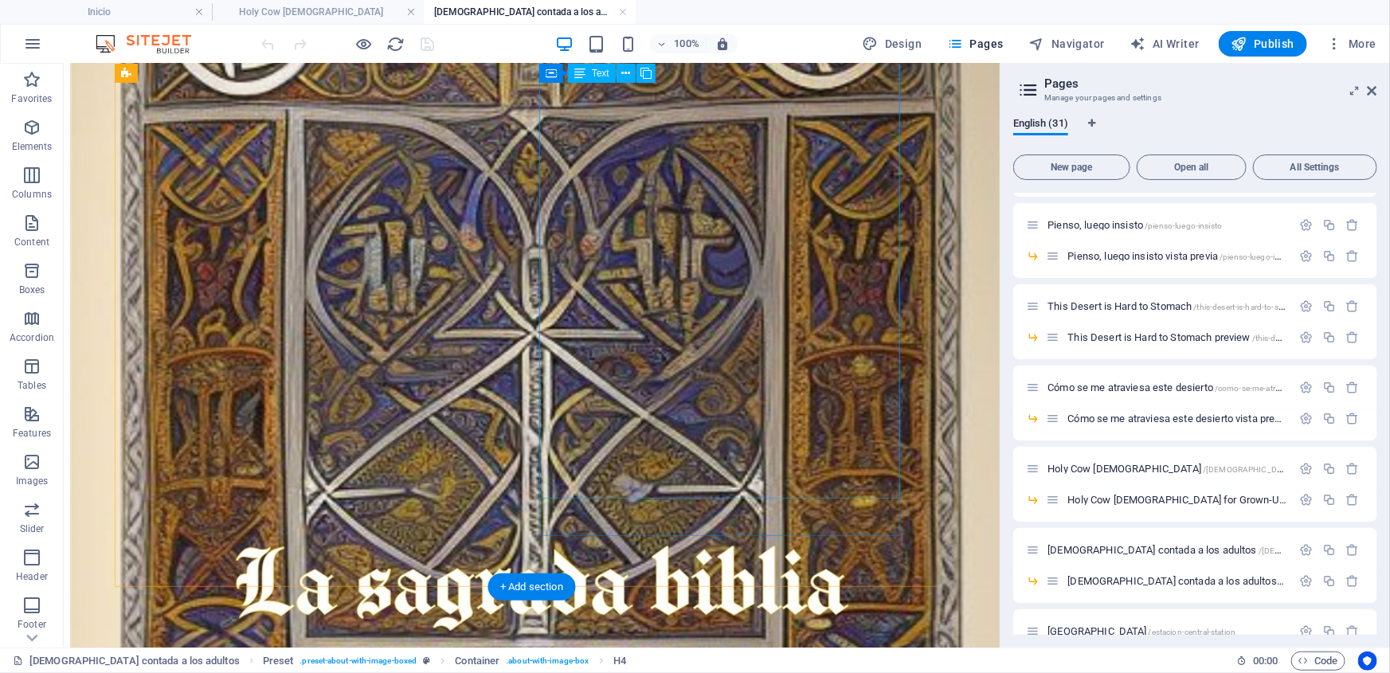
scroll to position [597, 0]
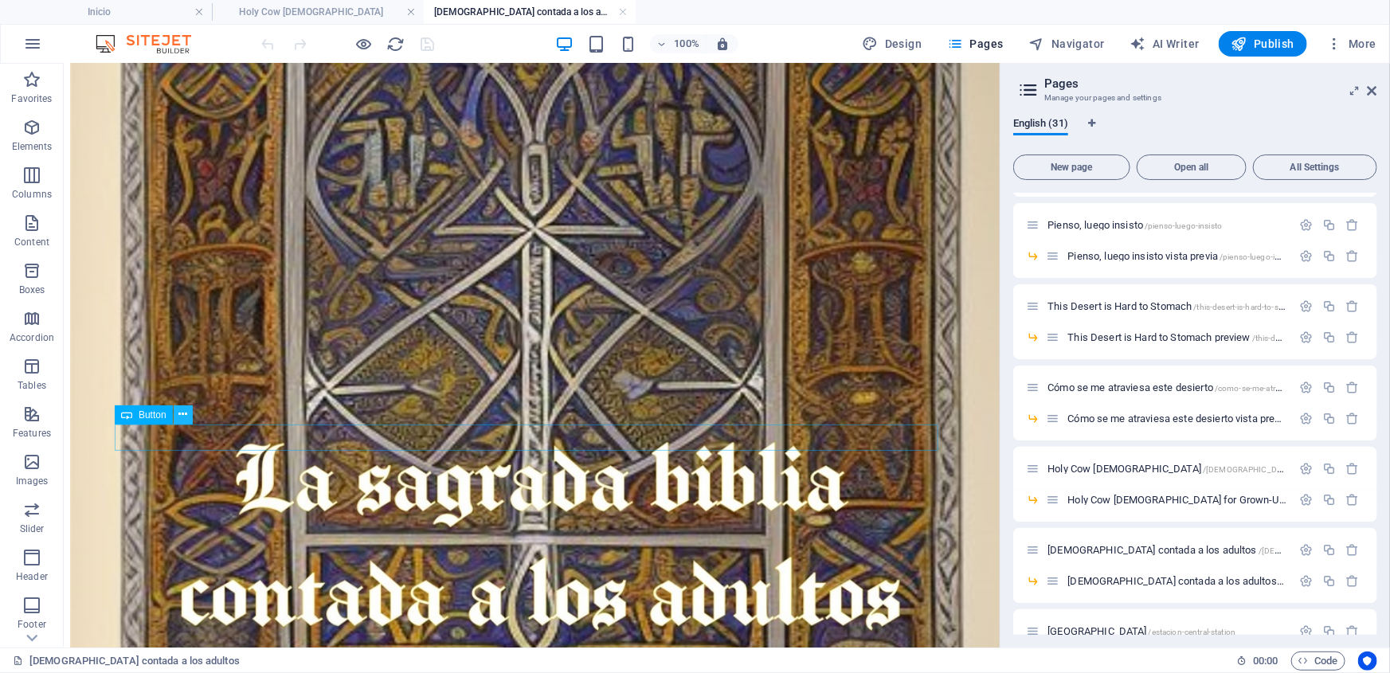
click at [182, 415] on icon at bounding box center [182, 414] width 9 height 17
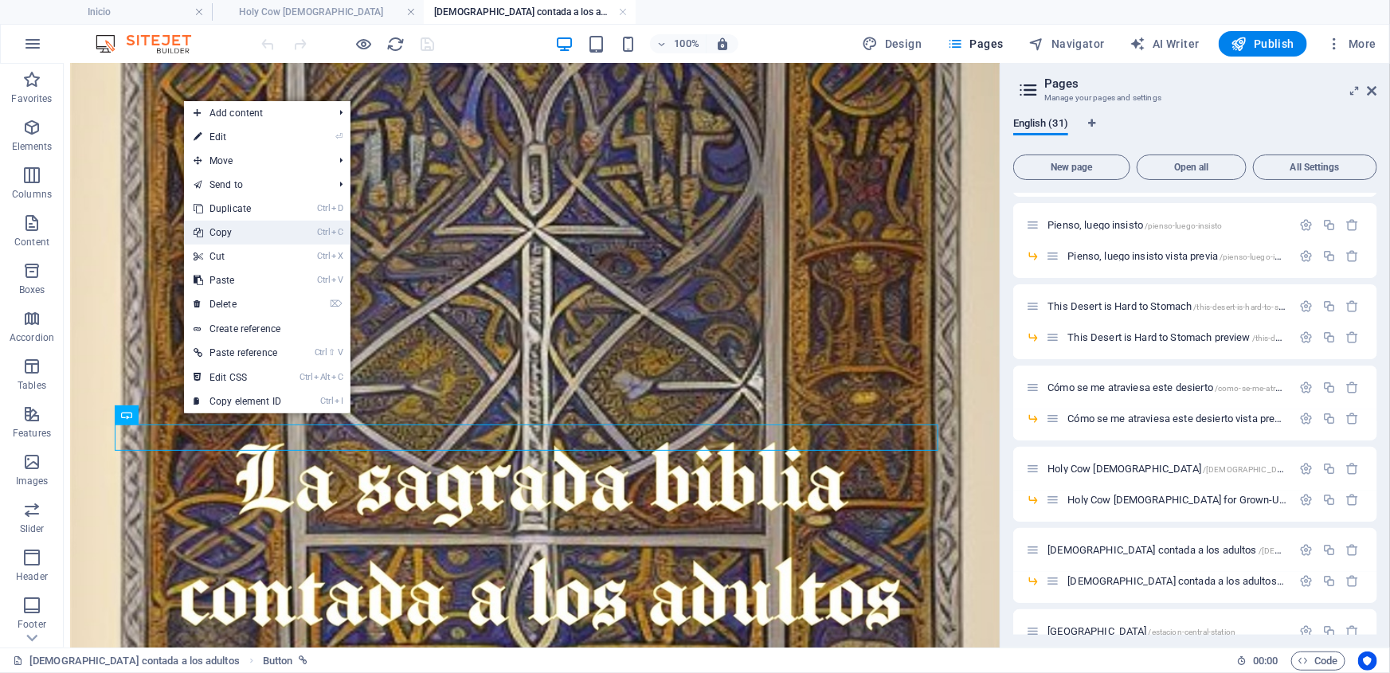
click at [209, 233] on link "Ctrl C Copy" at bounding box center [237, 233] width 107 height 24
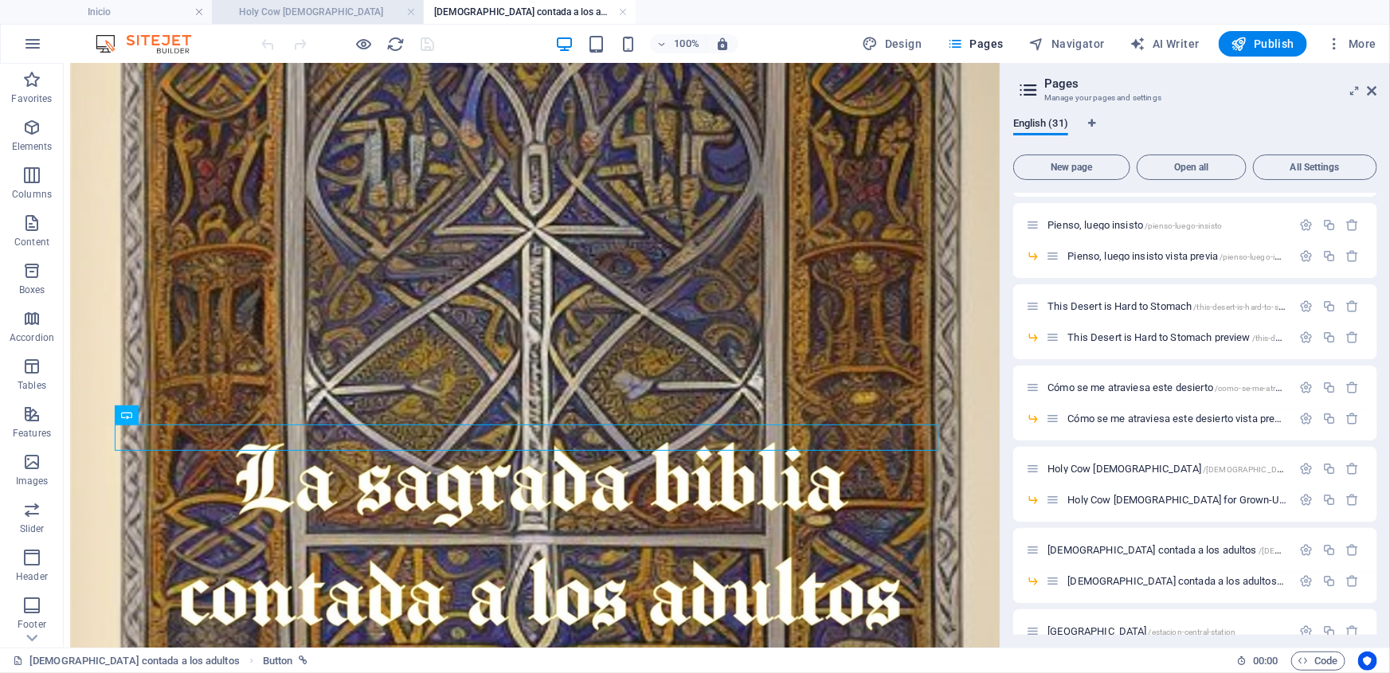
click at [307, 5] on h4 "Holy Cow [DEMOGRAPHIC_DATA]" at bounding box center [318, 12] width 212 height 18
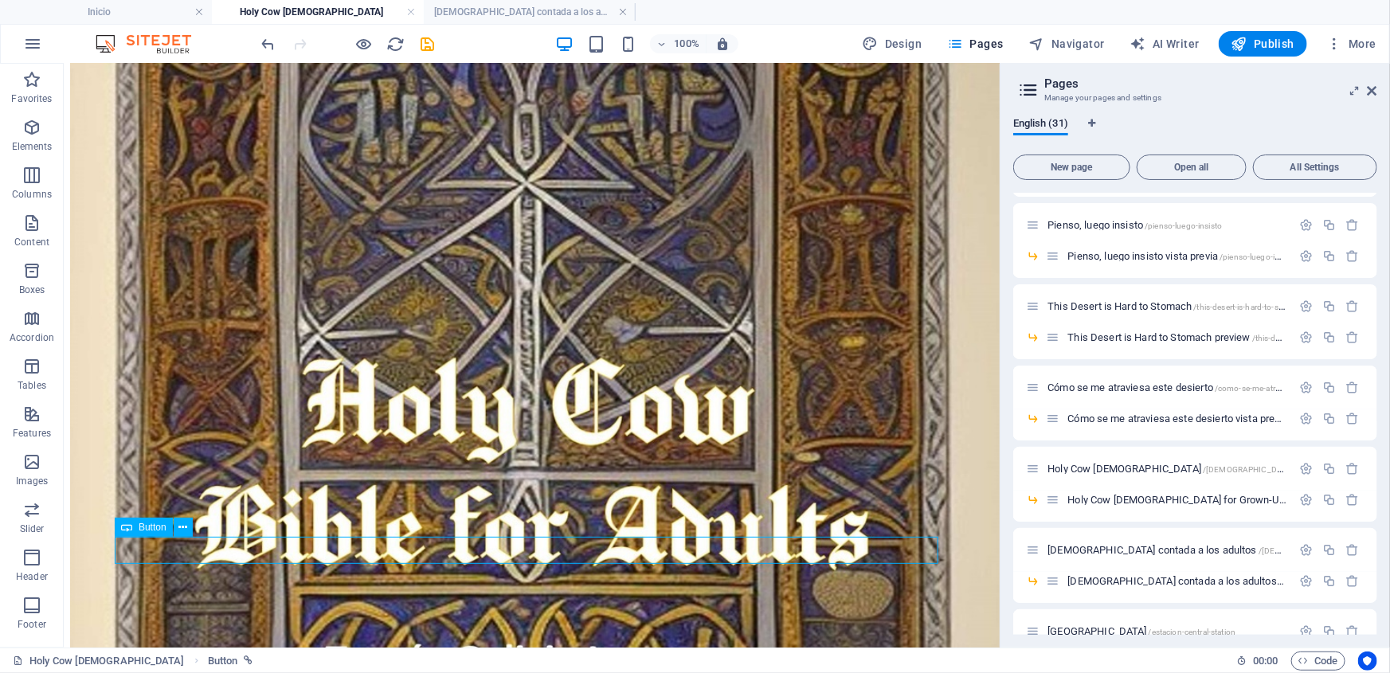
scroll to position [502, 0]
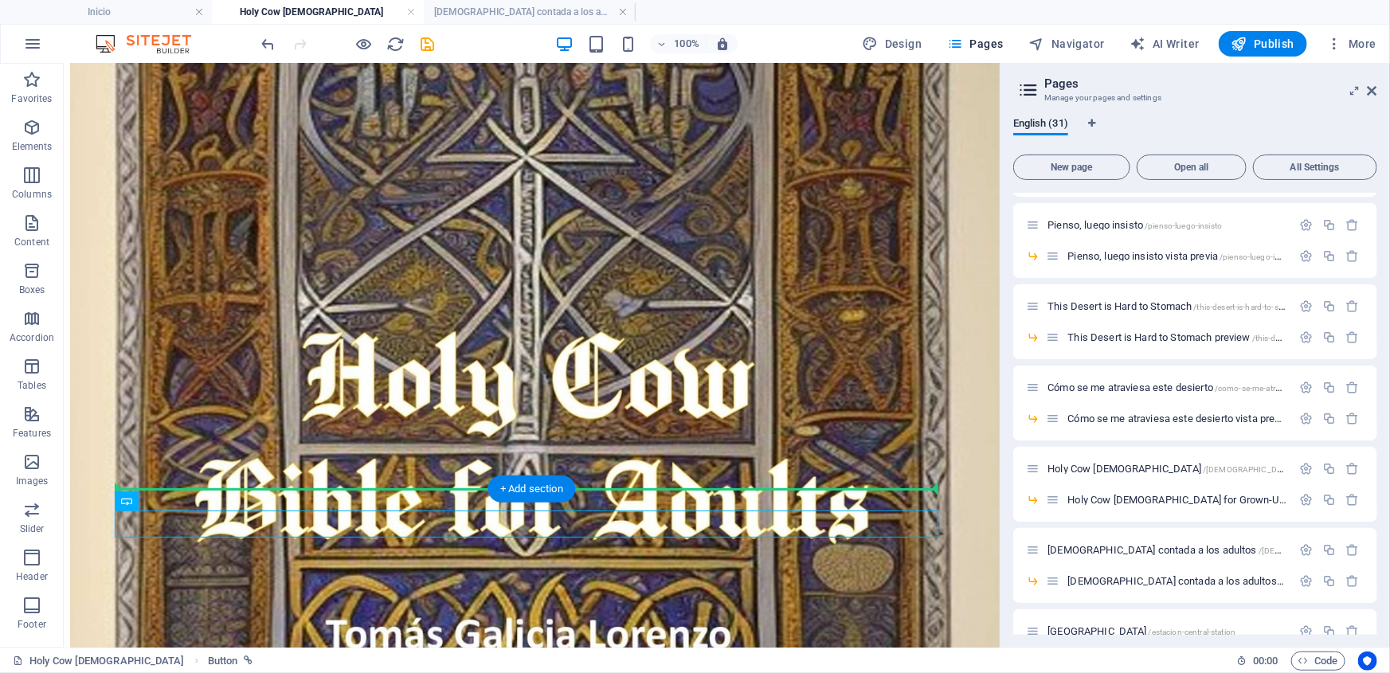
drag, startPoint x: 216, startPoint y: 596, endPoint x: 154, endPoint y: 484, distance: 128.3
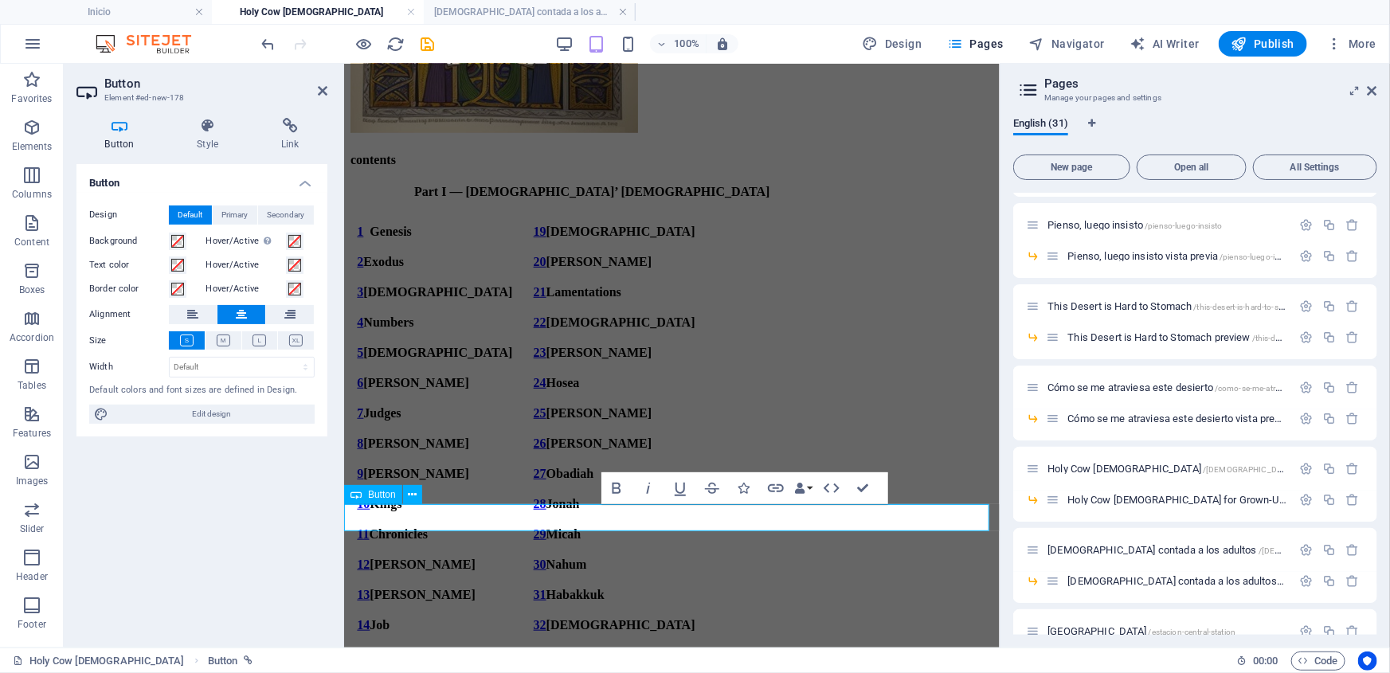
scroll to position [432, 0]
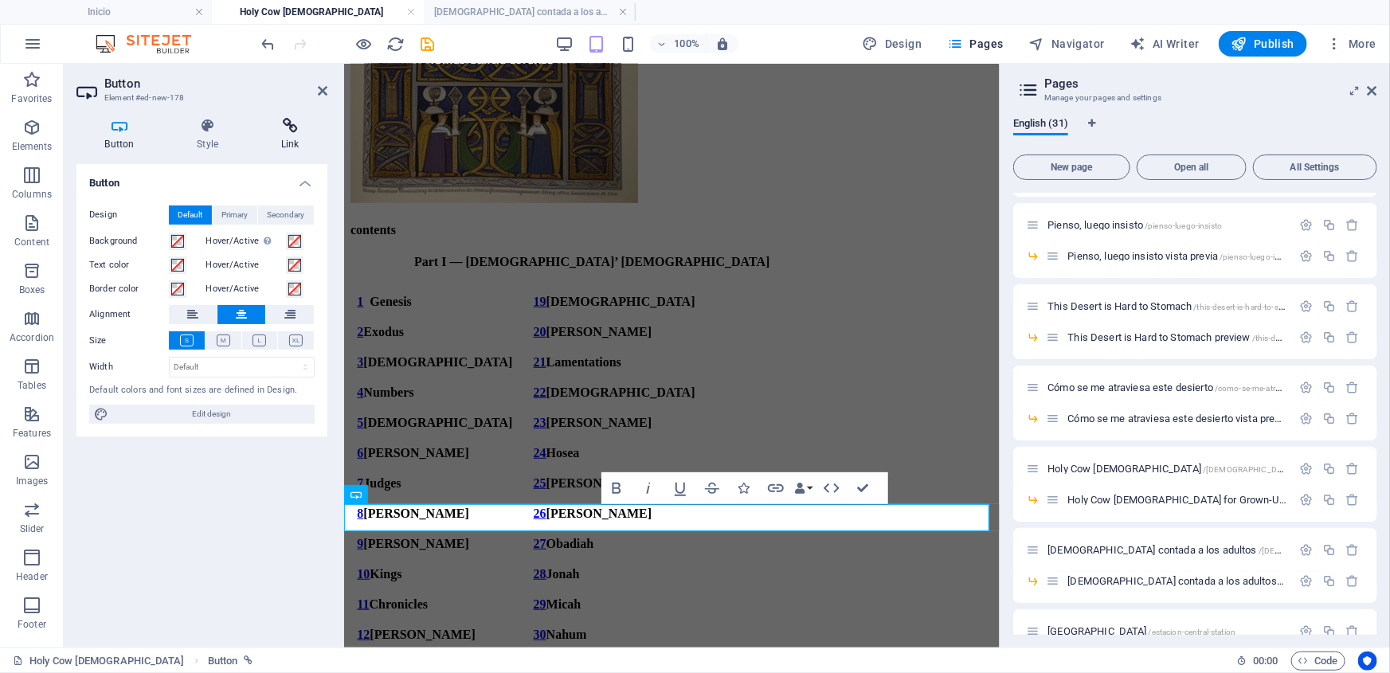
click at [295, 125] on icon at bounding box center [289, 126] width 75 height 16
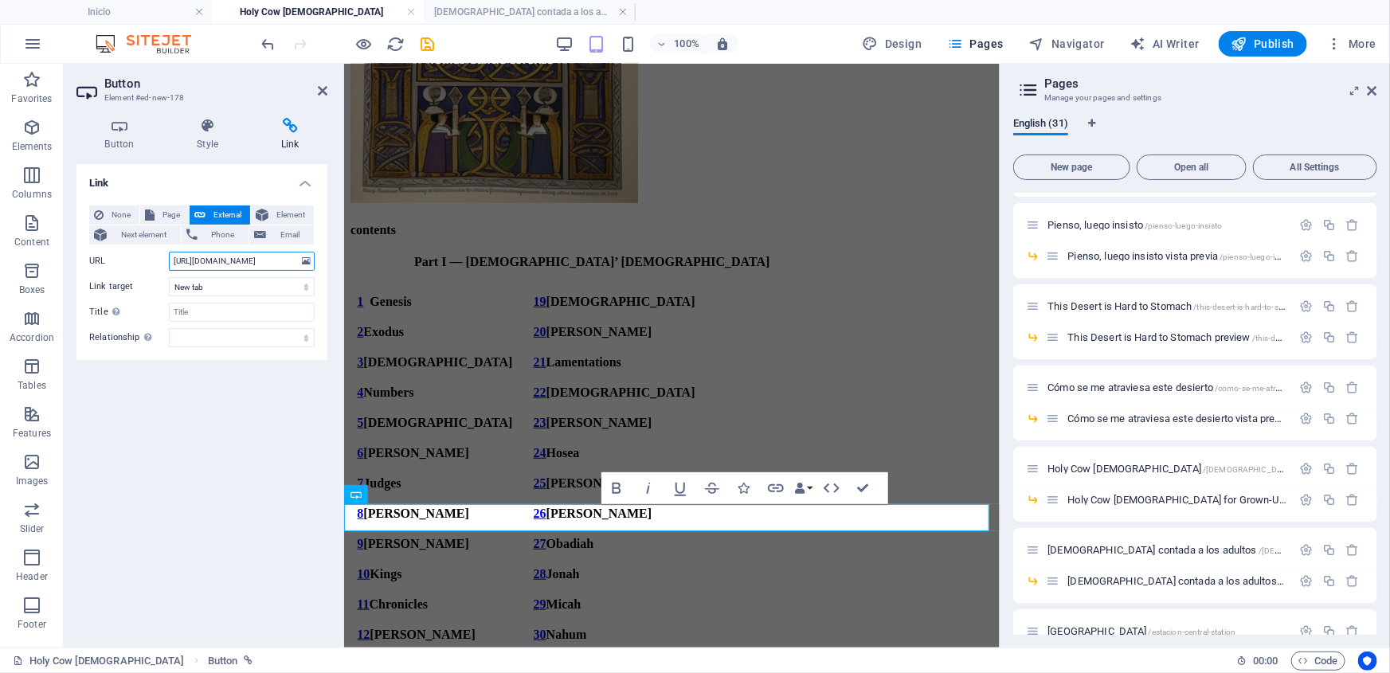
click at [214, 256] on input "https://buy.stripe.com/cNifZg9utb9c5u2aTU63K08" at bounding box center [242, 261] width 146 height 19
type input "h"
paste input "https://buy.stripe.com/00w8wO5ed6SWg8GbXY63K09"
type input "https://buy.stripe.com/00w8wO5ed6SWg8GbXY63K09"
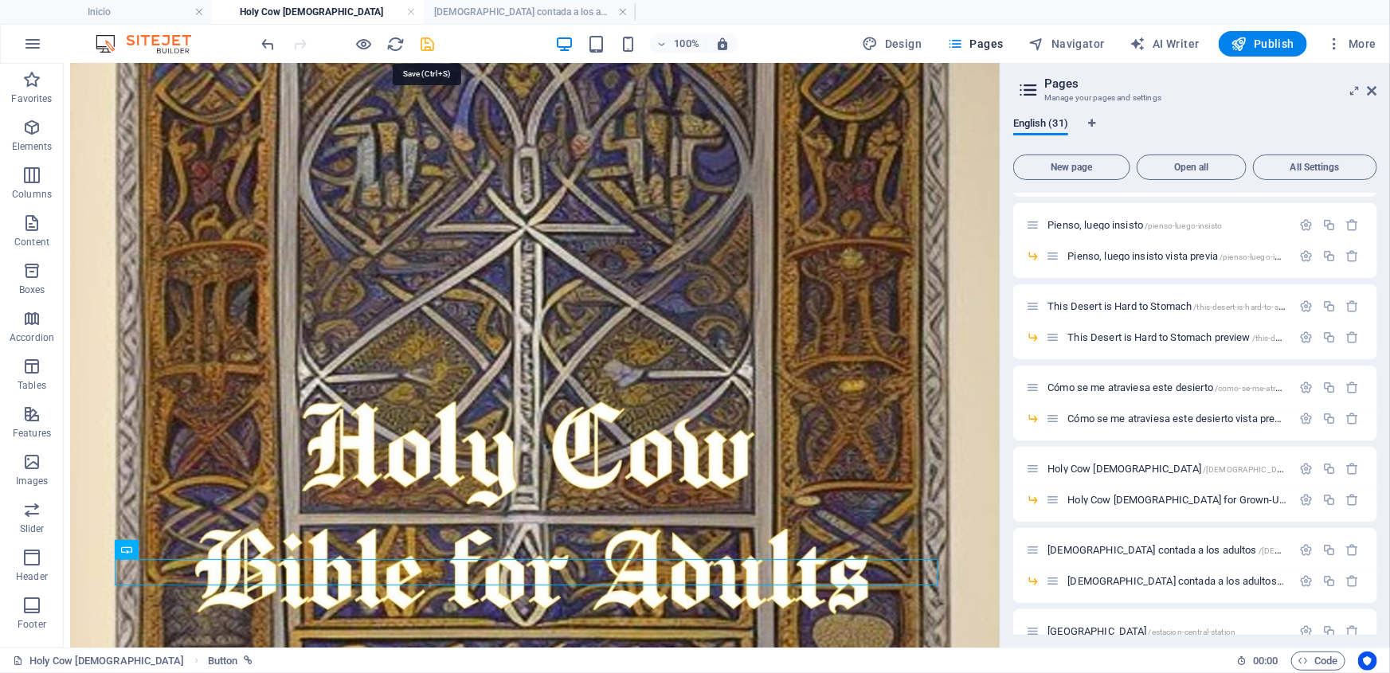
click at [432, 40] on icon "save" at bounding box center [428, 44] width 18 height 18
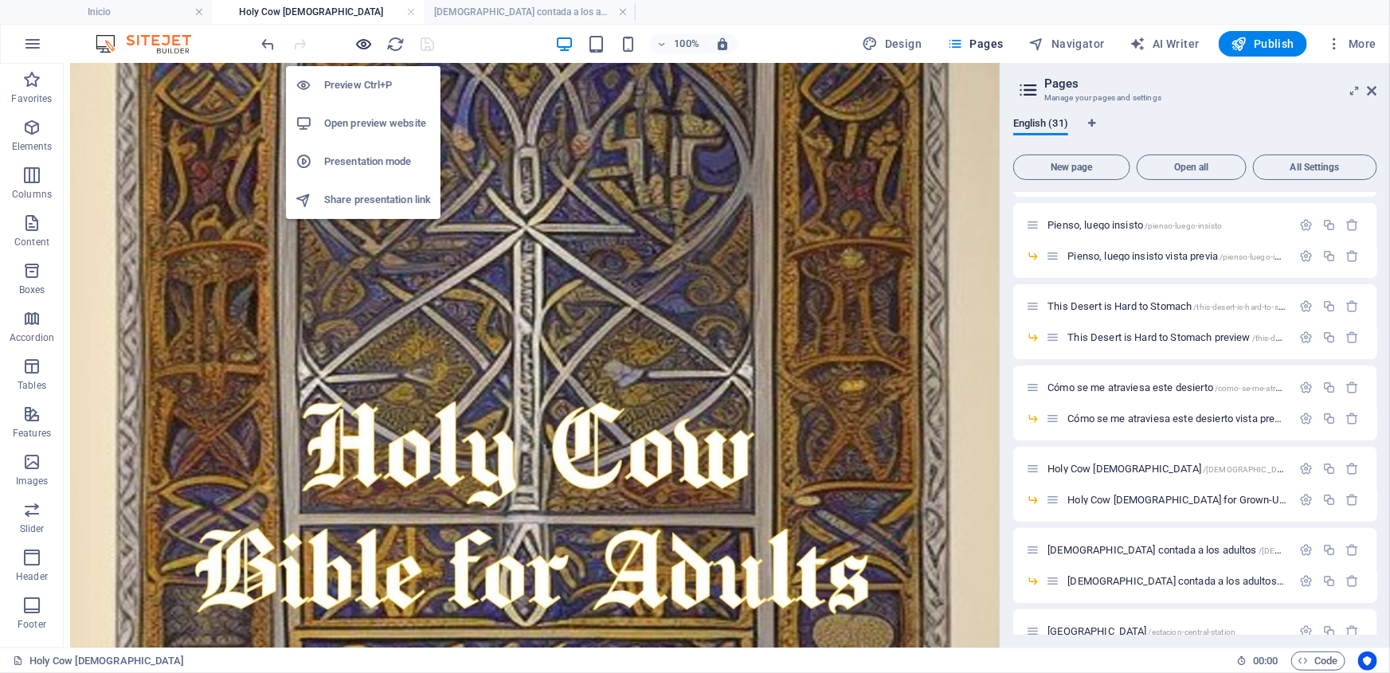
click at [363, 40] on icon "button" at bounding box center [364, 44] width 18 height 18
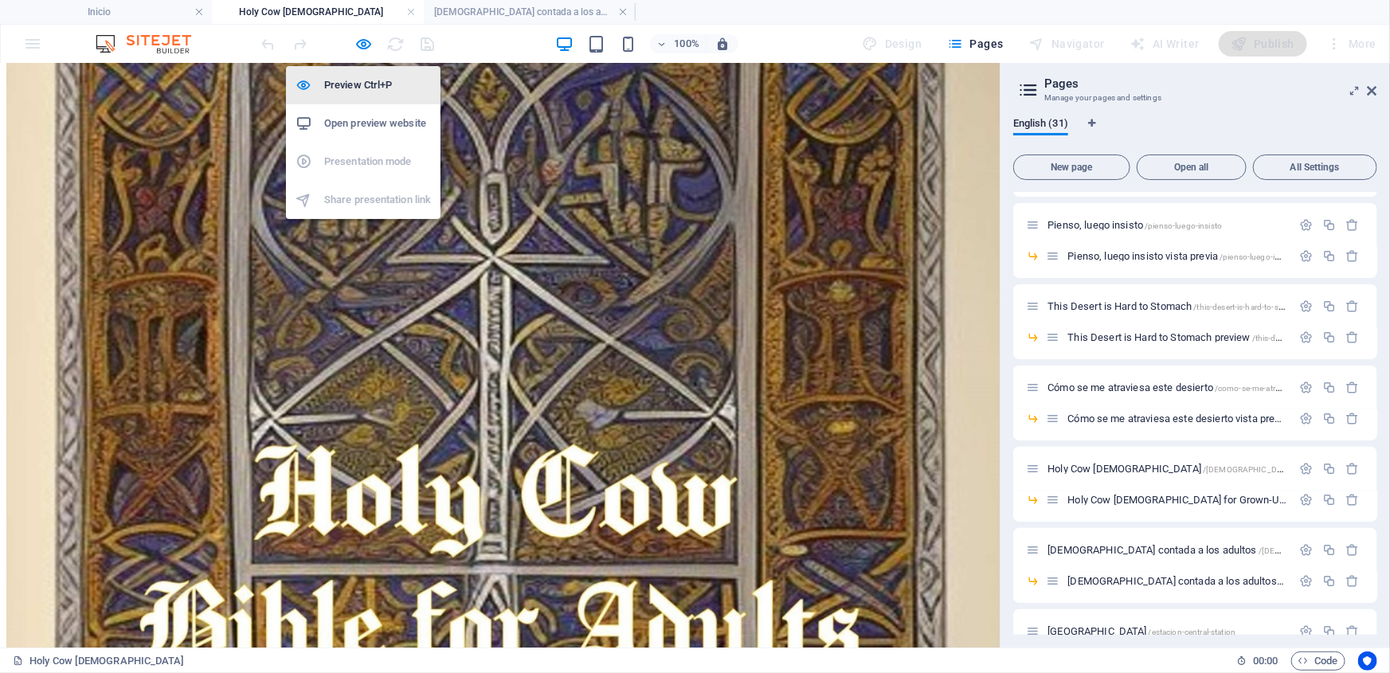
click at [363, 82] on h6 "Preview Ctrl+P" at bounding box center [377, 85] width 107 height 19
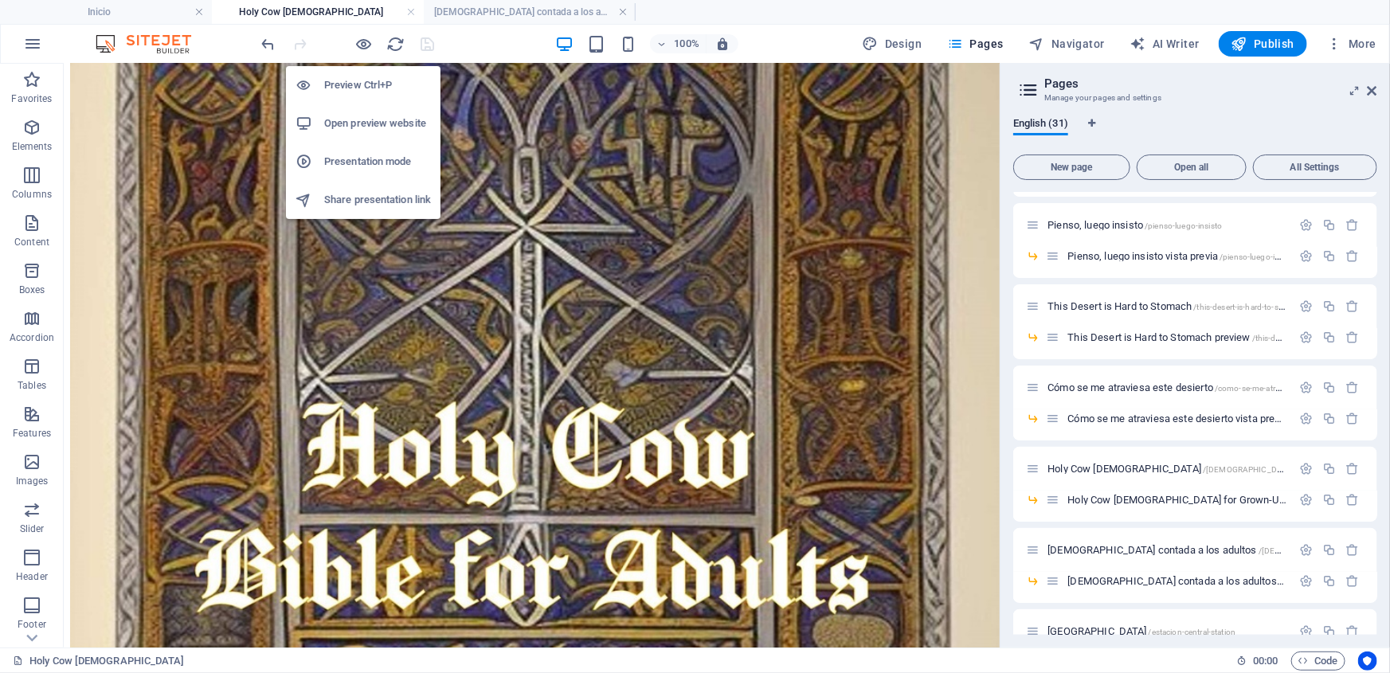
click at [362, 56] on div "Preview Ctrl+P Open preview website Presentation mode Share presentation link" at bounding box center [363, 136] width 154 height 166
click at [366, 38] on icon "button" at bounding box center [364, 44] width 18 height 18
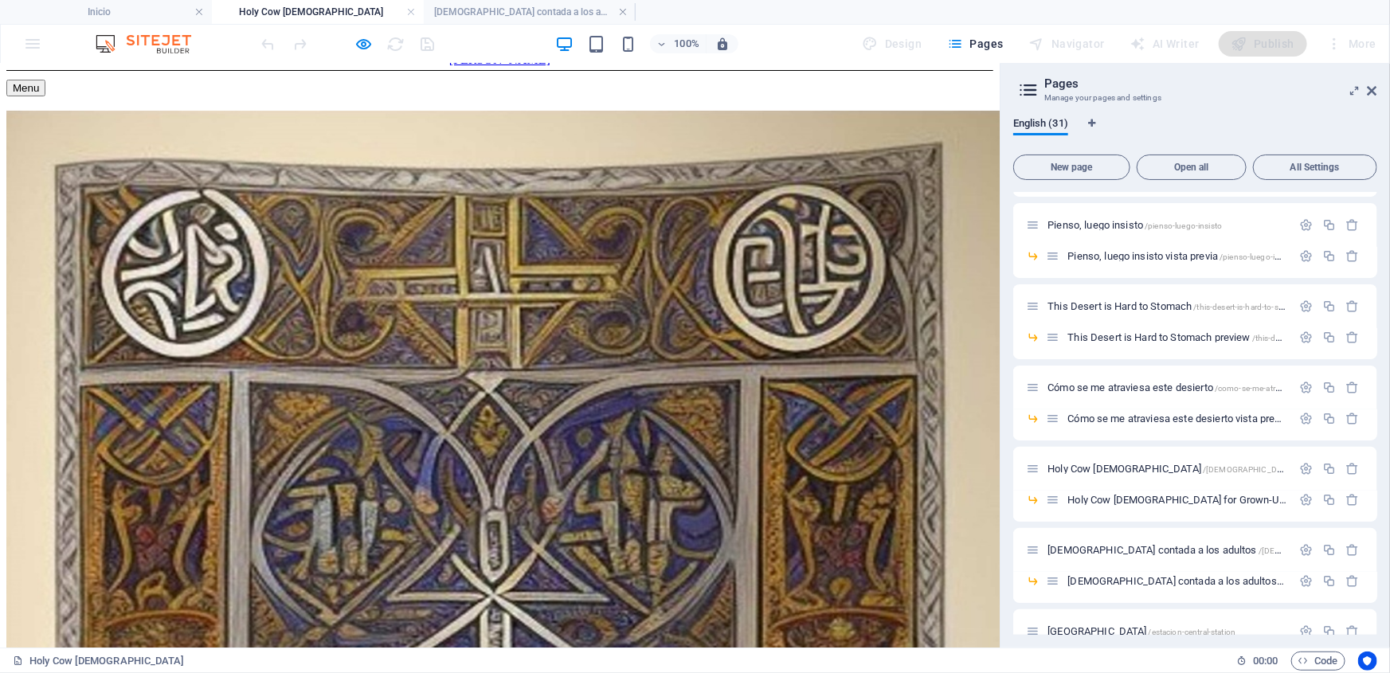
scroll to position [0, 0]
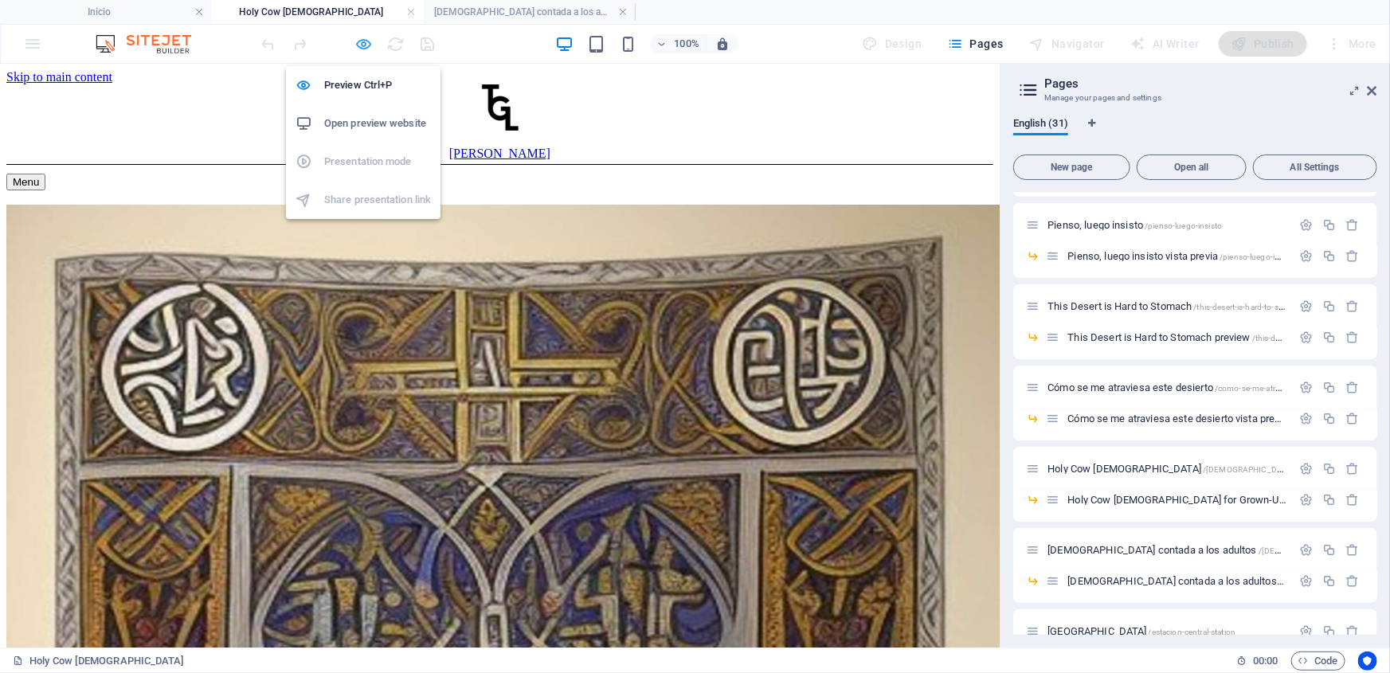
click at [366, 41] on icon "button" at bounding box center [364, 44] width 18 height 18
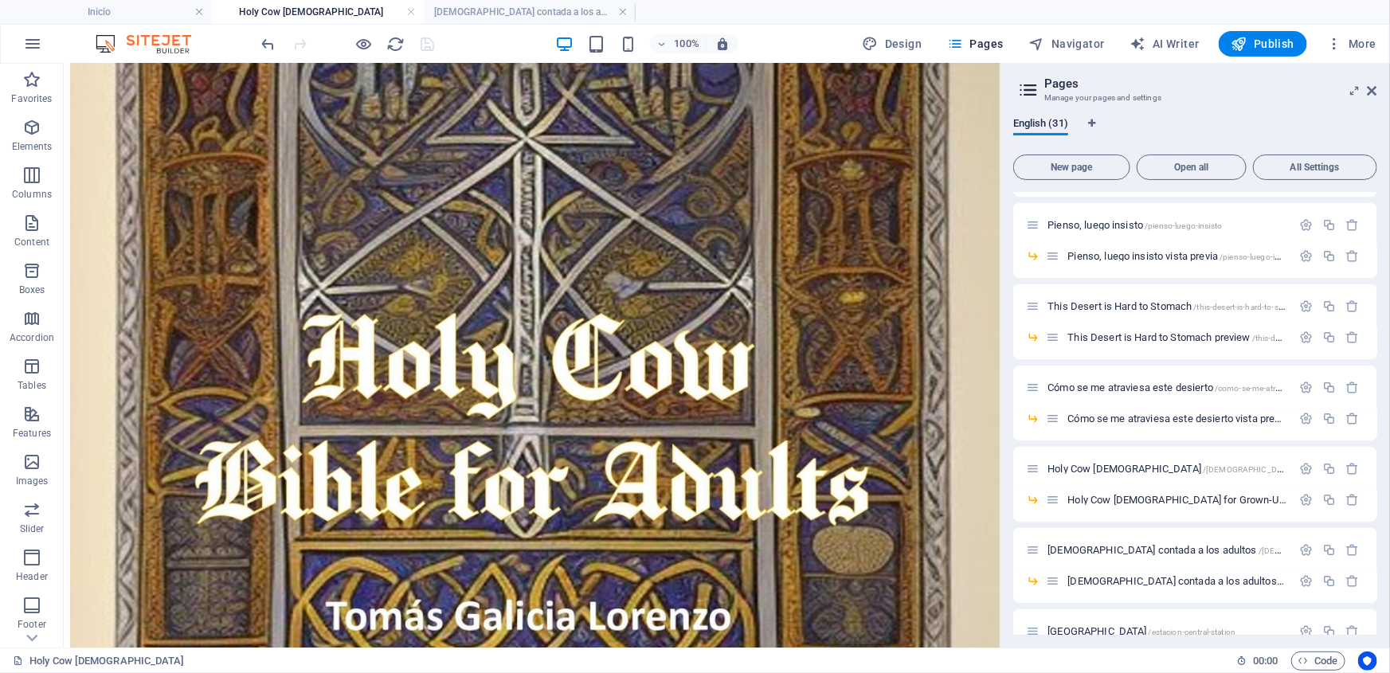
scroll to position [530, 0]
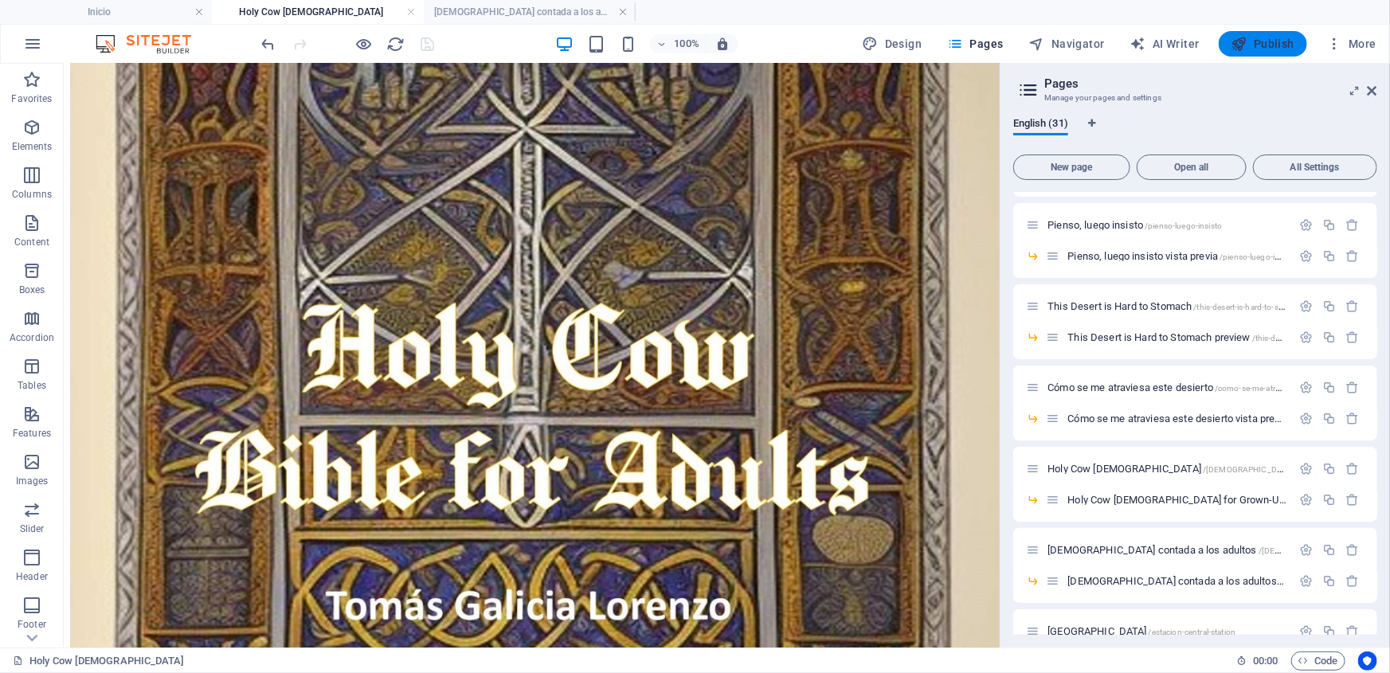
click at [1270, 43] on span "Publish" at bounding box center [1262, 44] width 63 height 16
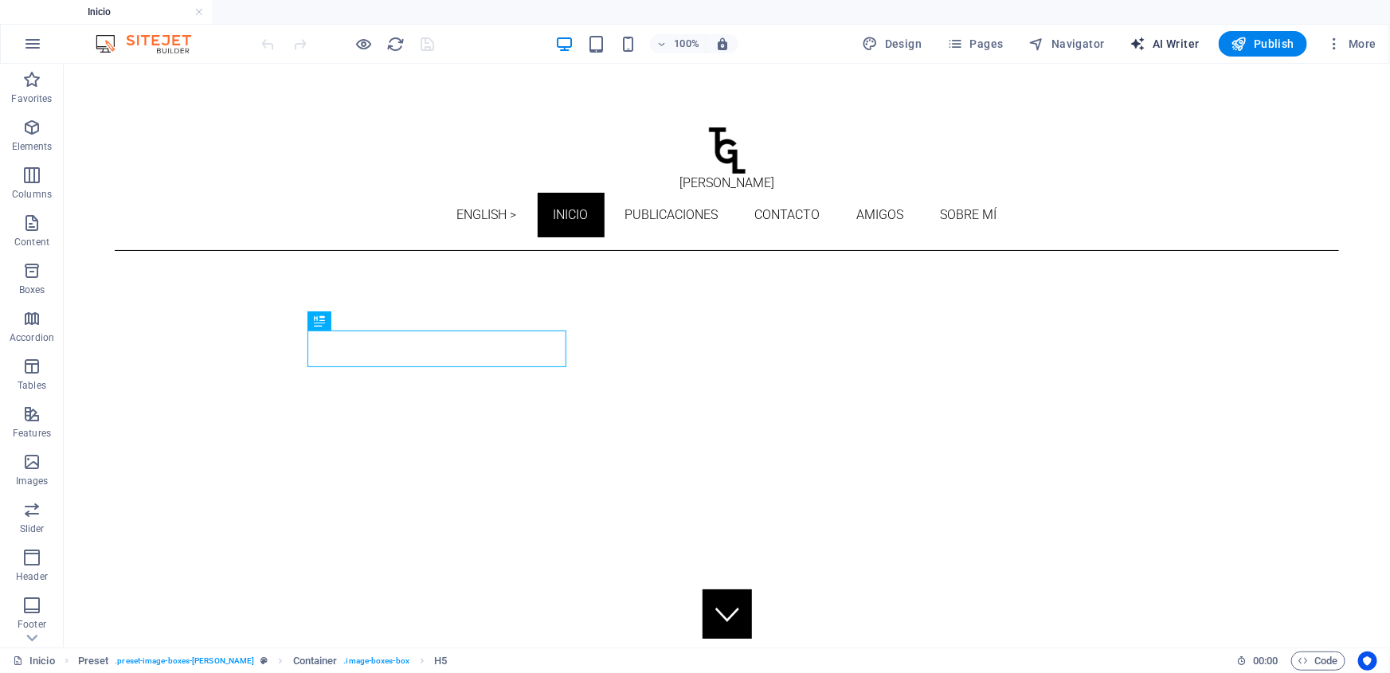
scroll to position [683, 0]
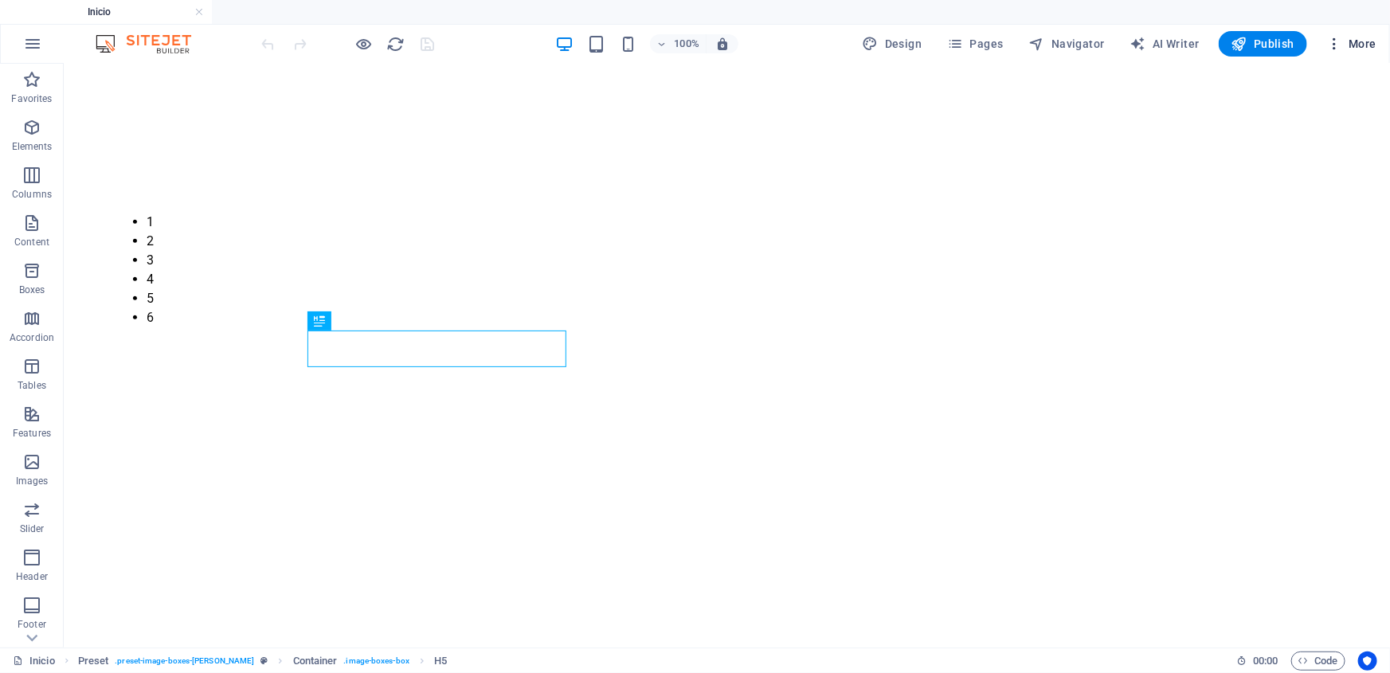
click at [1355, 38] on span "More" at bounding box center [1351, 44] width 50 height 16
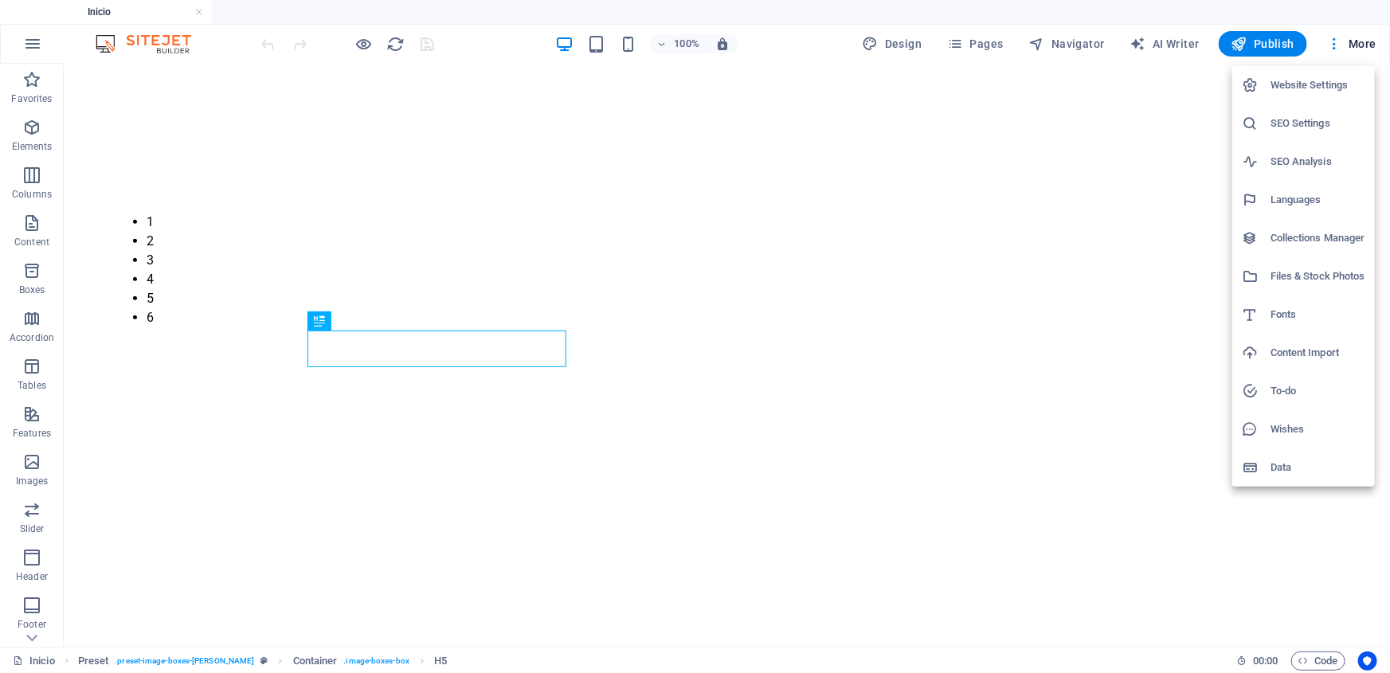
click at [1297, 276] on h6 "Files & Stock Photos" at bounding box center [1317, 276] width 95 height 19
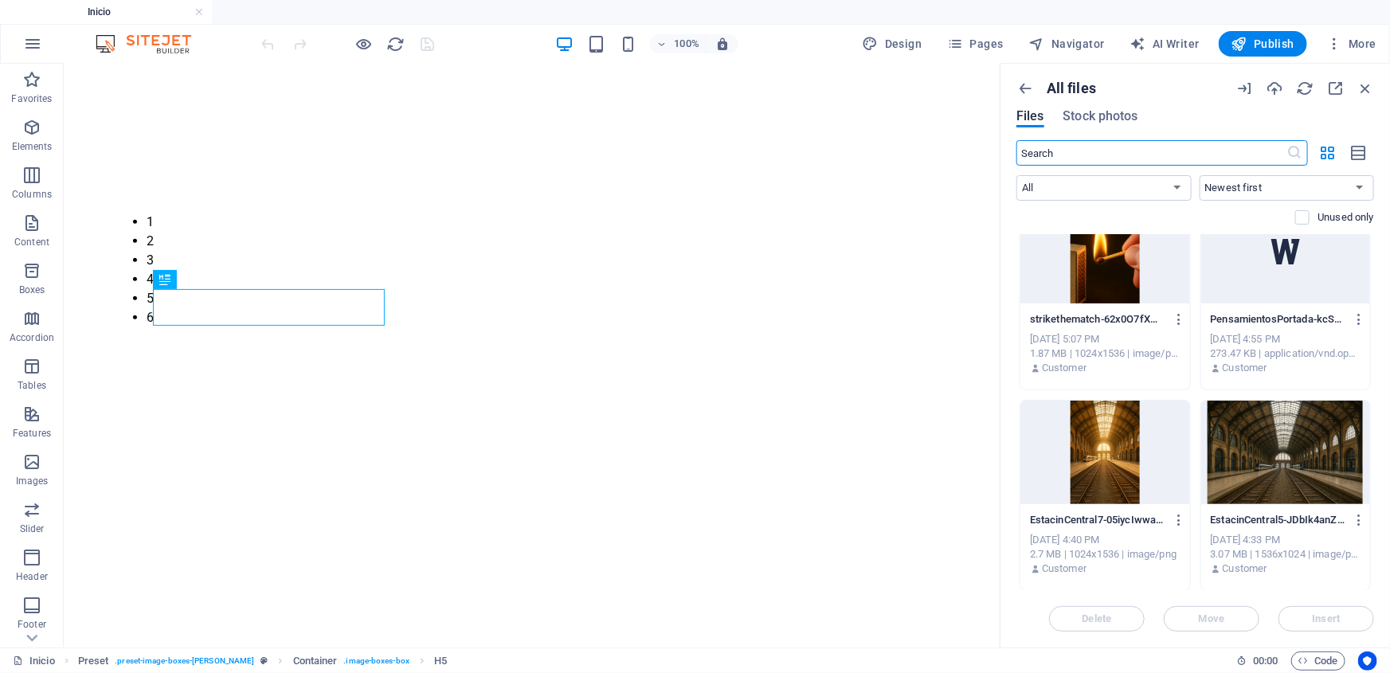
scroll to position [1351, 0]
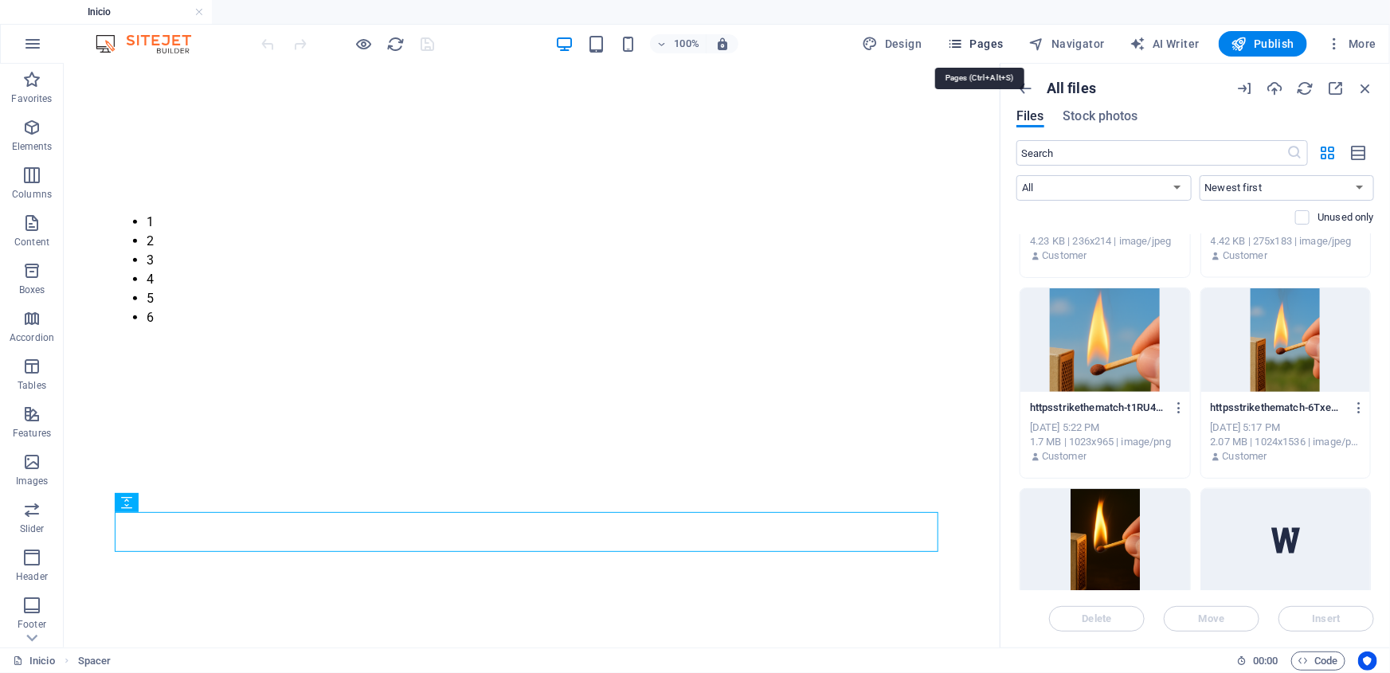
click at [976, 41] on span "Pages" at bounding box center [975, 44] width 56 height 16
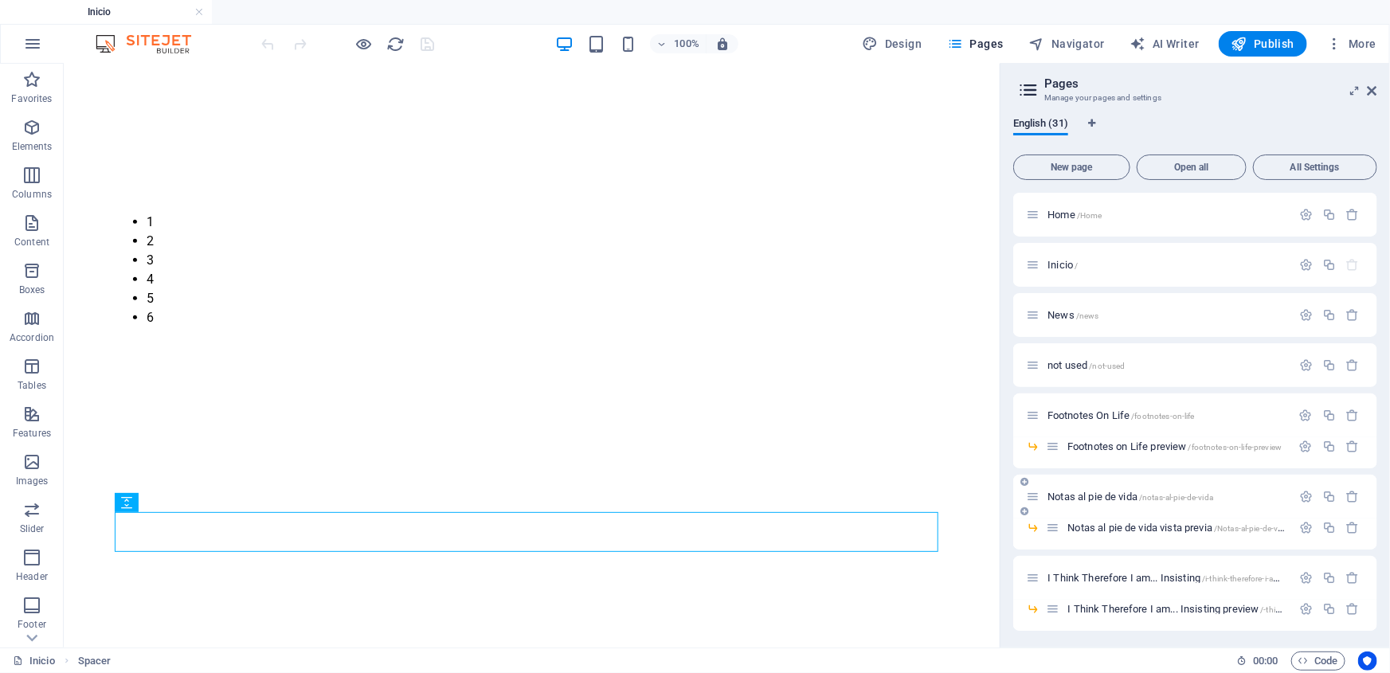
click at [1088, 491] on span "Notas al pie de vida /notas-al-pie-de-vida" at bounding box center [1130, 497] width 166 height 12
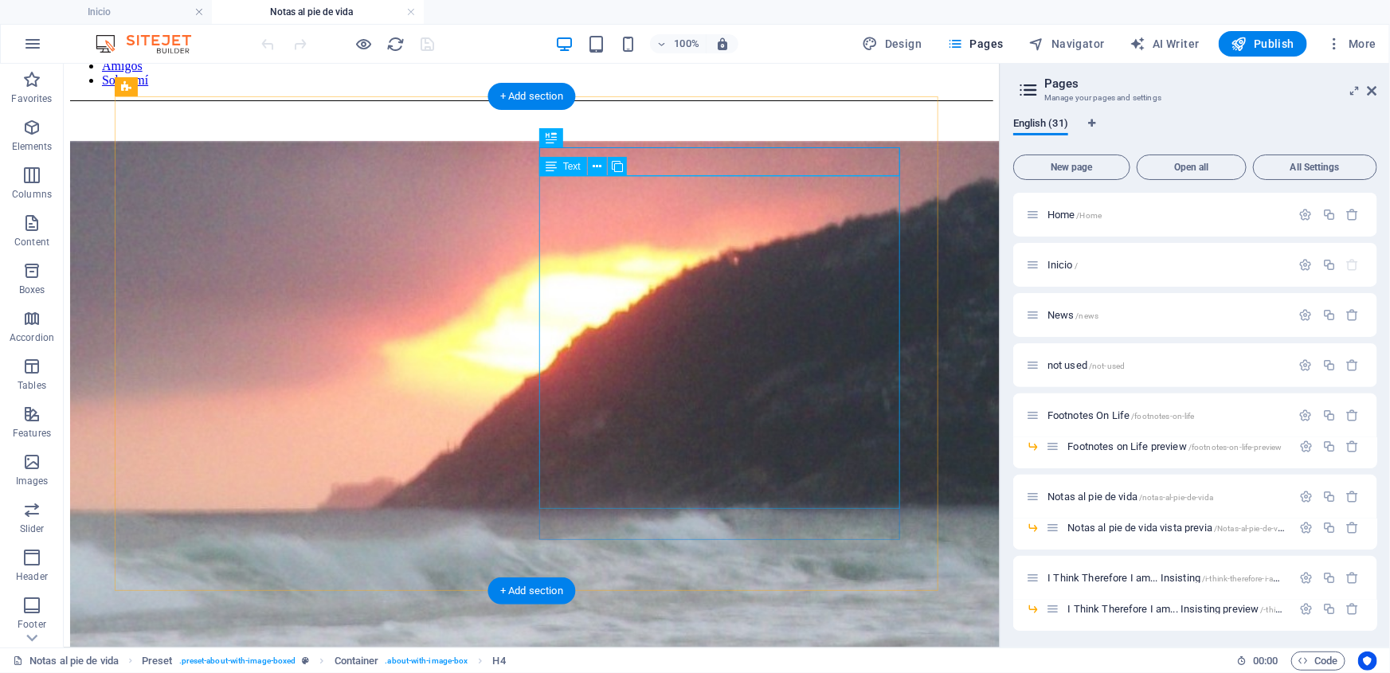
scroll to position [317, 0]
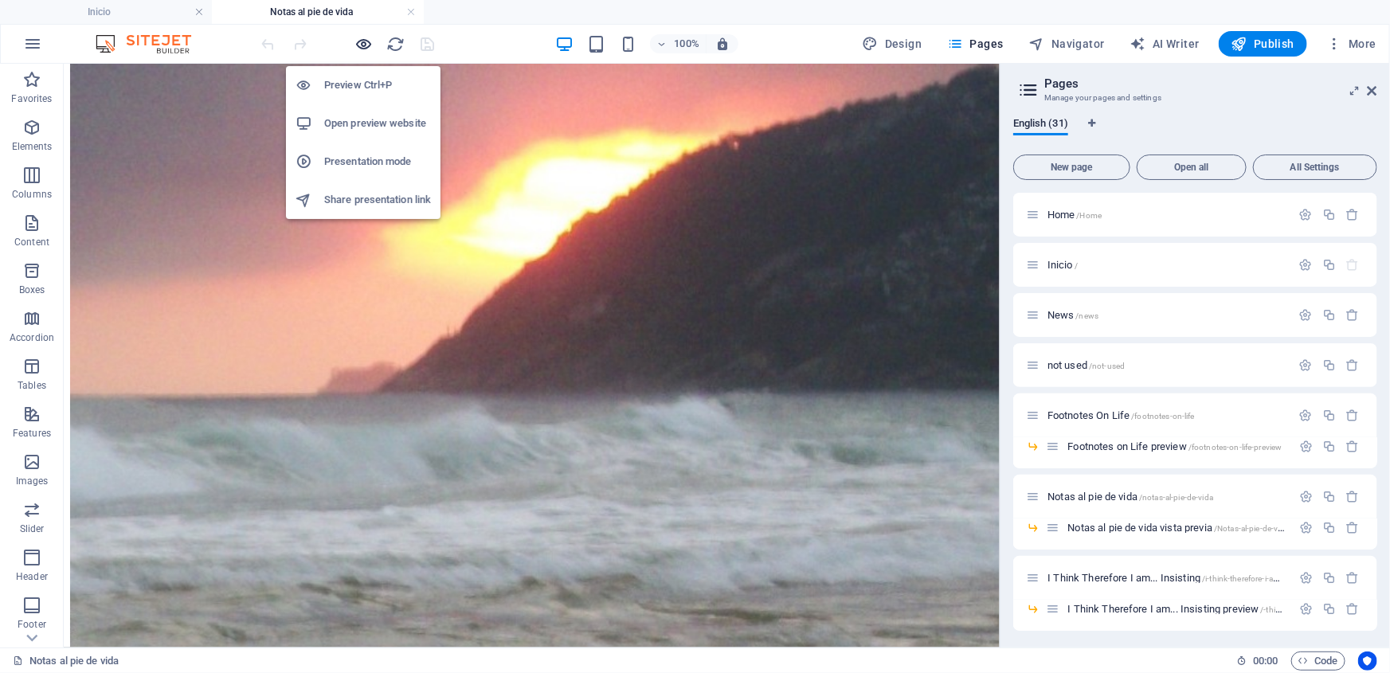
click at [366, 43] on icon "button" at bounding box center [364, 44] width 18 height 18
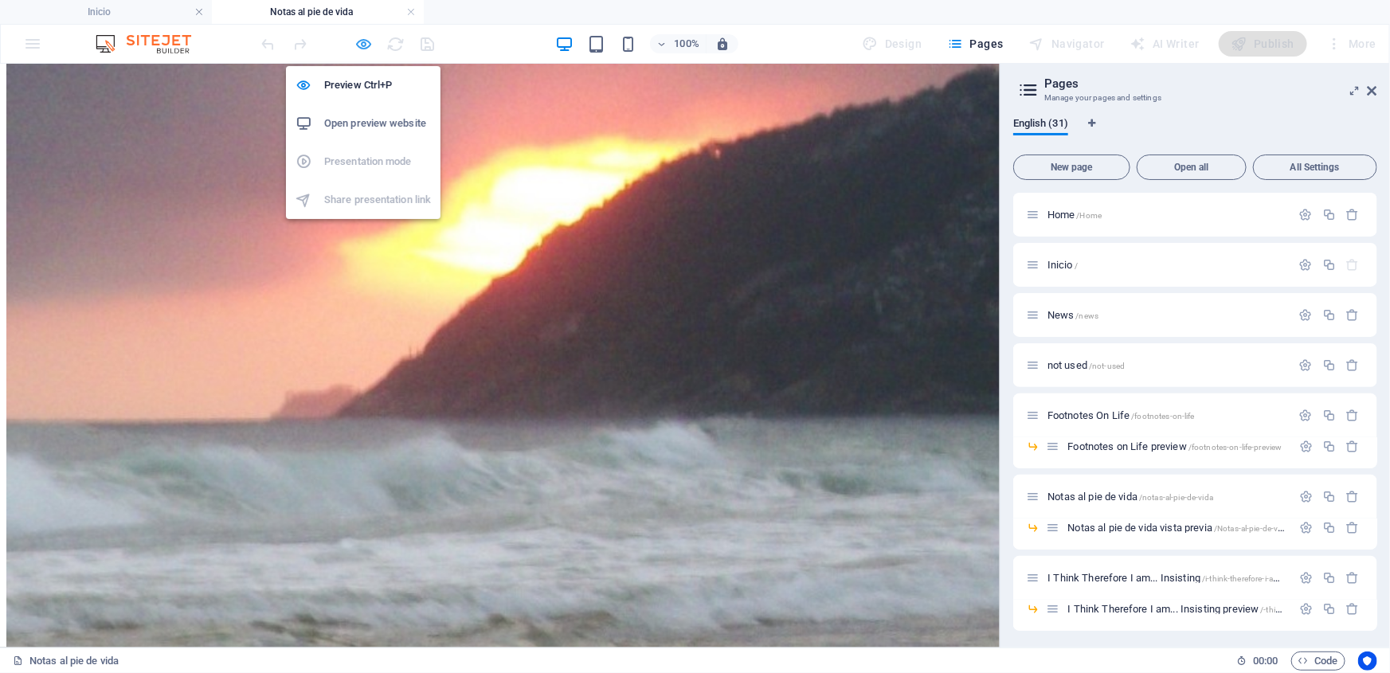
click at [365, 41] on icon "button" at bounding box center [364, 44] width 18 height 18
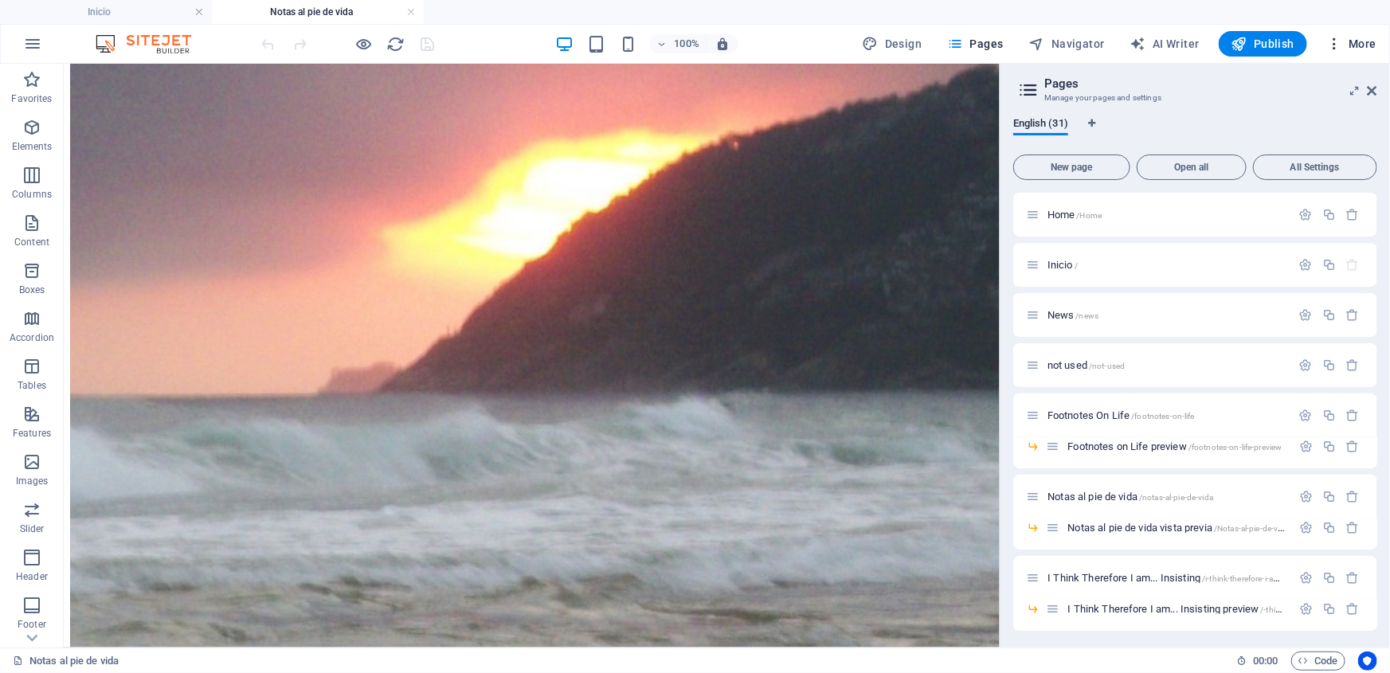
click at [1335, 37] on icon "button" at bounding box center [1334, 44] width 16 height 16
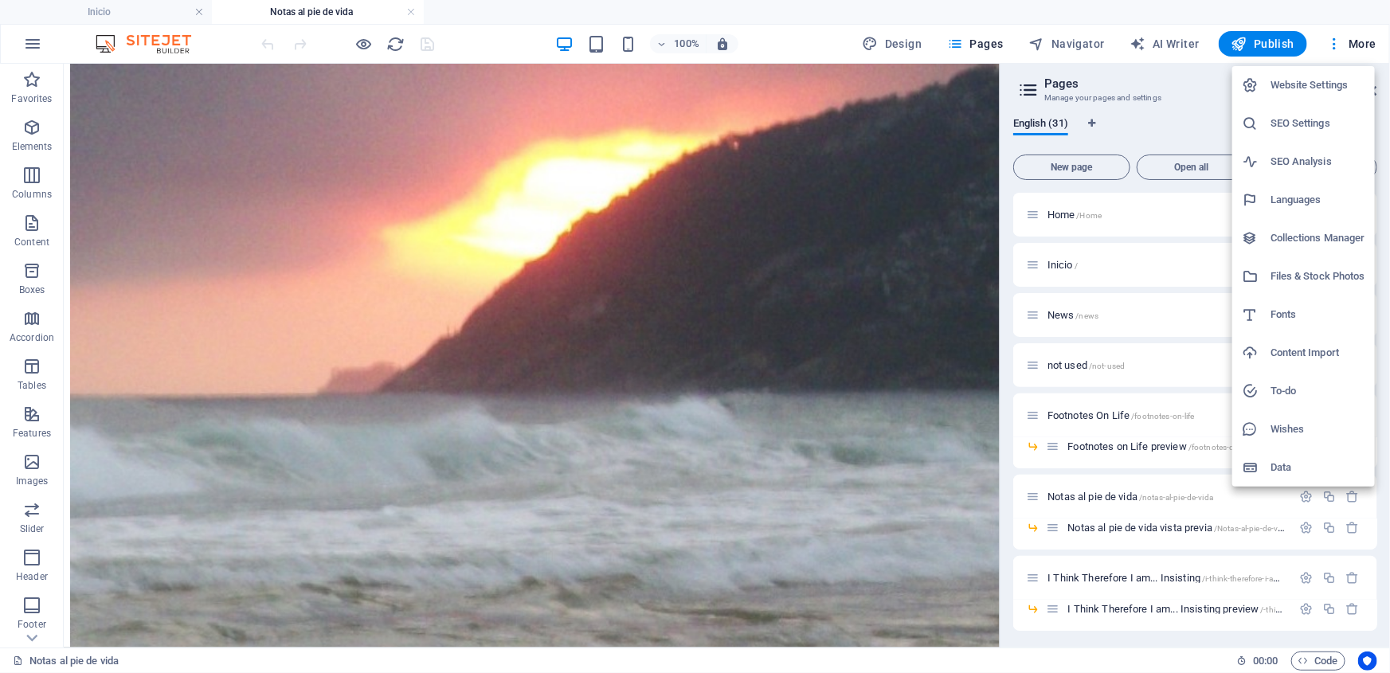
click at [1299, 275] on h6 "Files & Stock Photos" at bounding box center [1317, 276] width 95 height 19
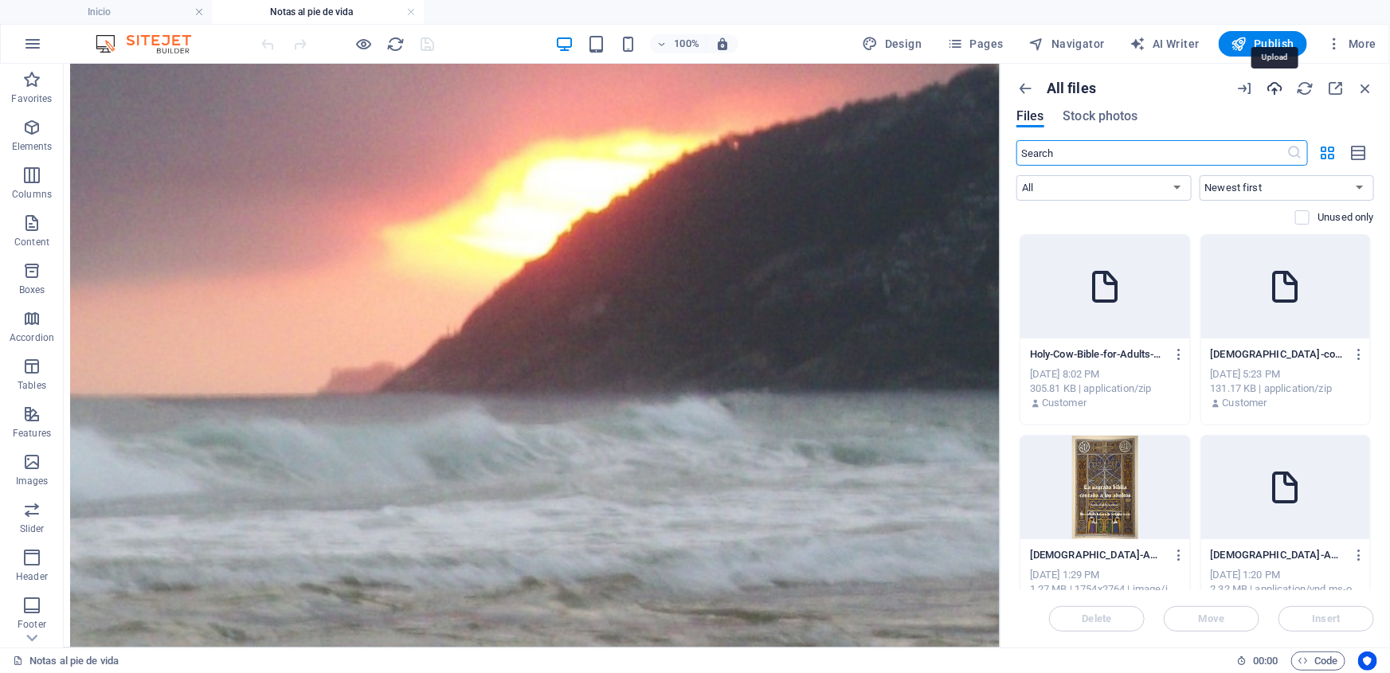
click at [1280, 90] on icon "button" at bounding box center [1274, 89] width 18 height 18
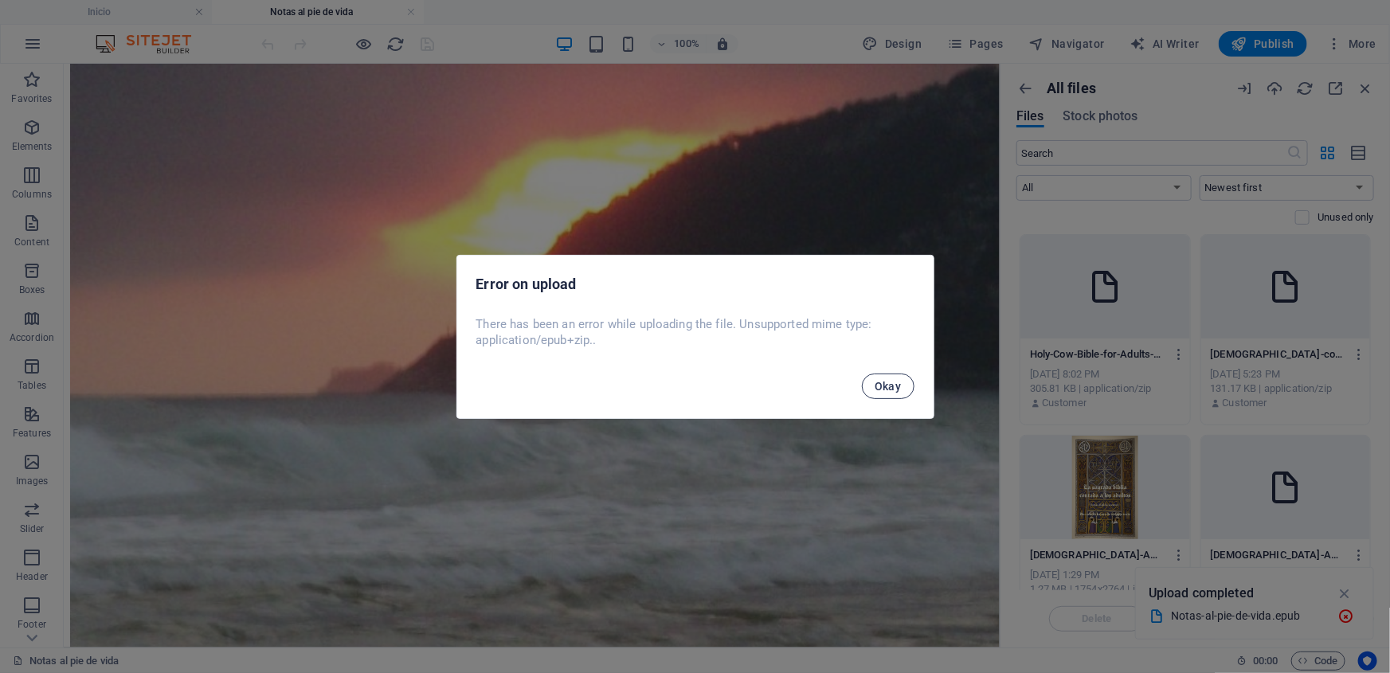
click at [896, 380] on span "Okay" at bounding box center [887, 386] width 27 height 13
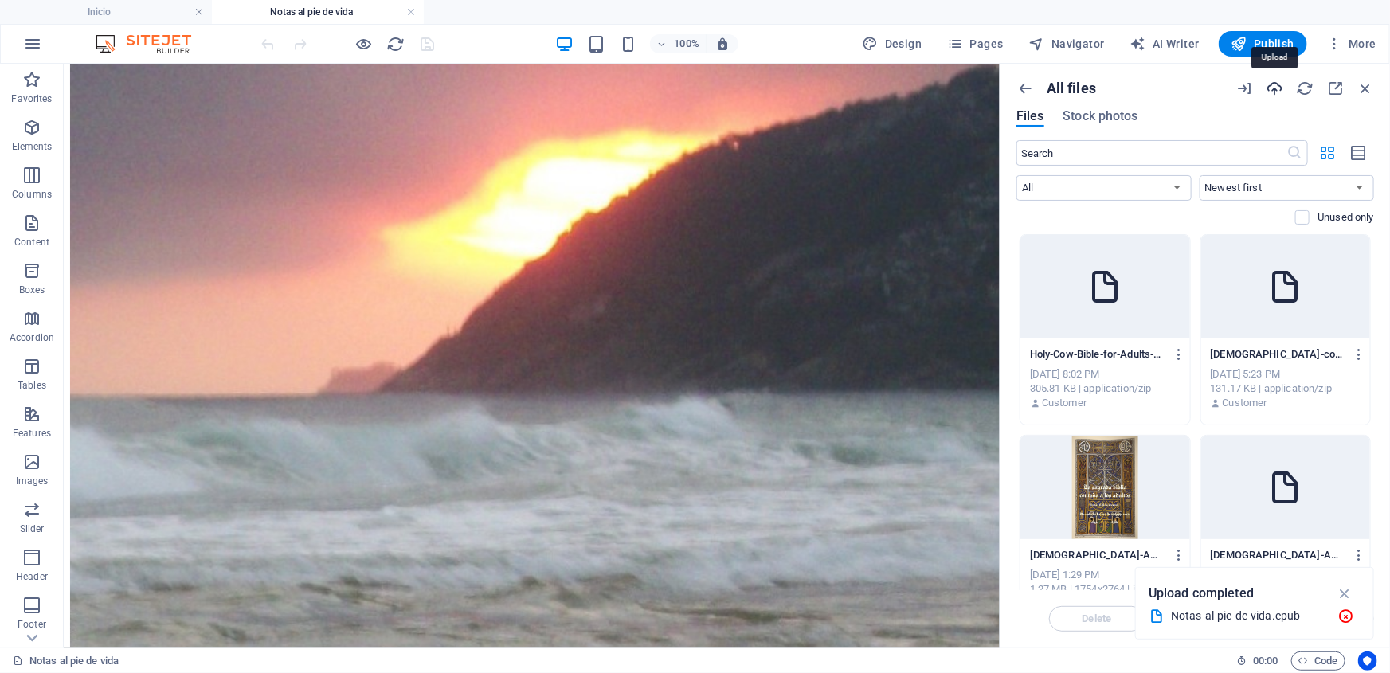
click at [1272, 92] on icon "button" at bounding box center [1274, 89] width 18 height 18
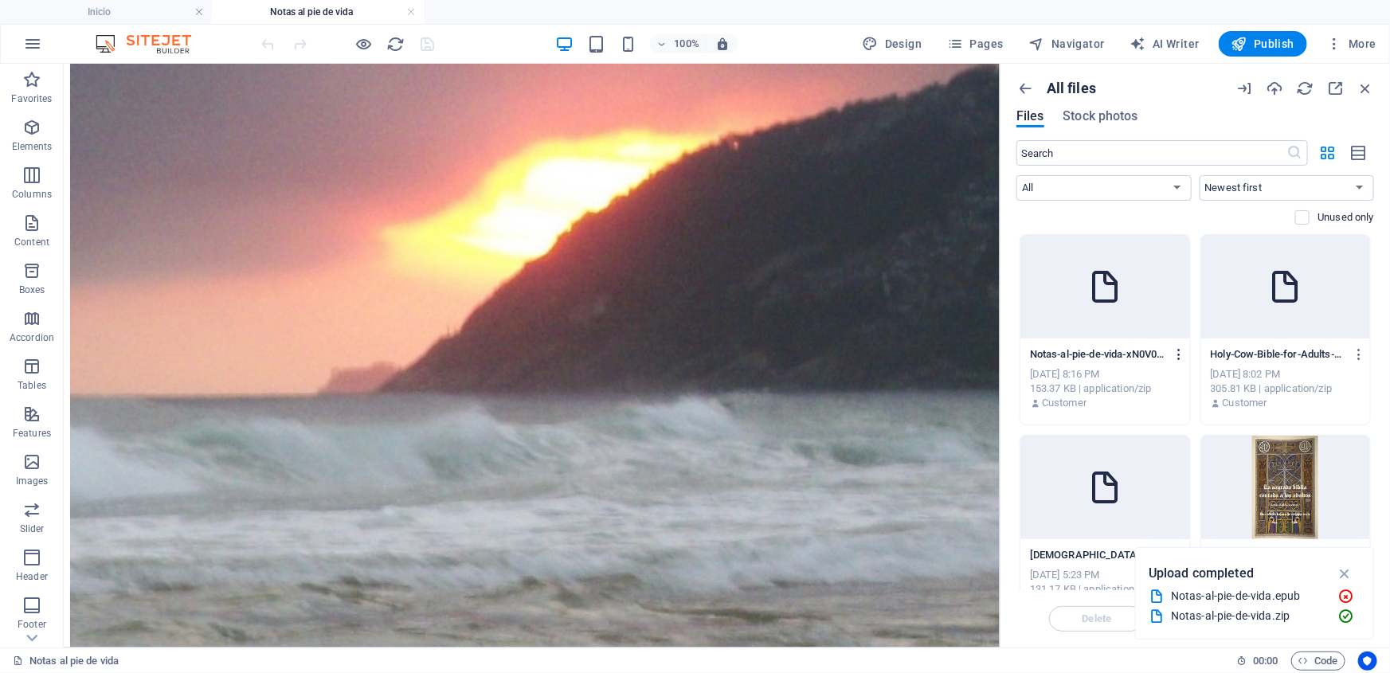
click at [1177, 350] on icon "button" at bounding box center [1178, 354] width 15 height 14
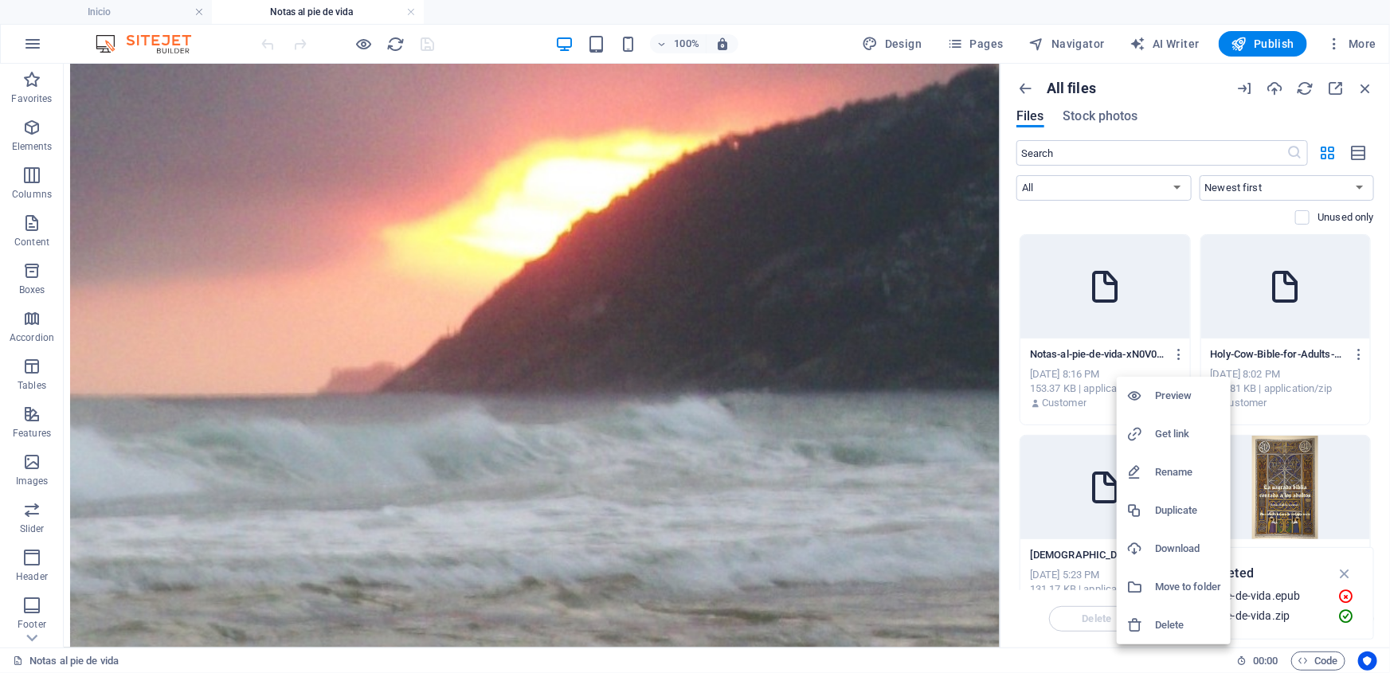
click at [1171, 430] on h6 "Get link" at bounding box center [1188, 433] width 66 height 19
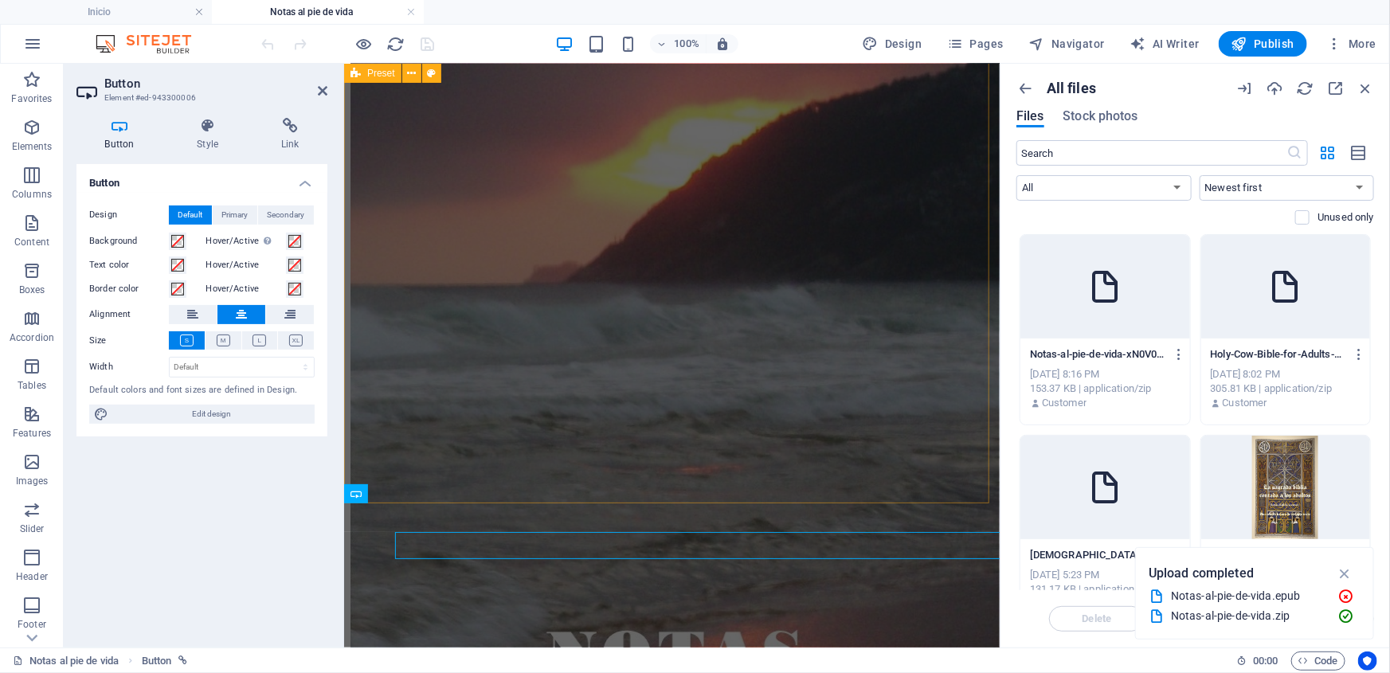
scroll to position [207, 0]
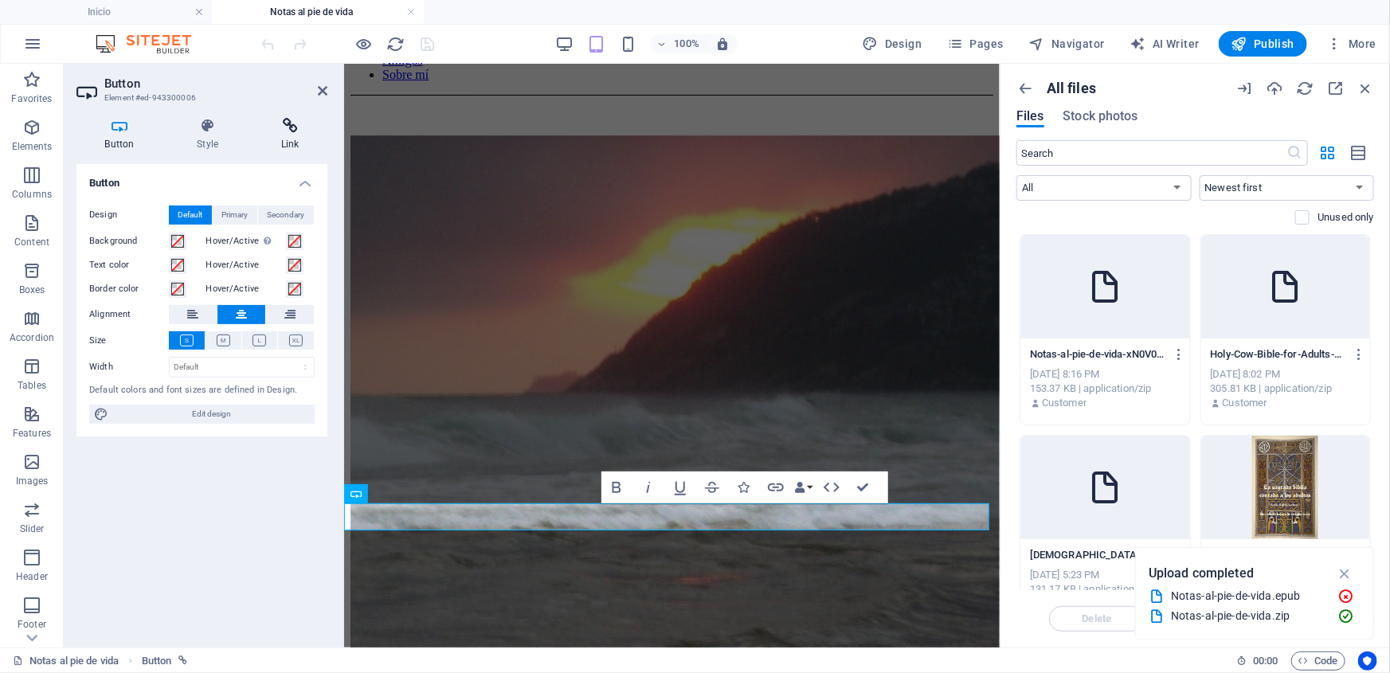
click at [292, 127] on icon at bounding box center [289, 126] width 75 height 16
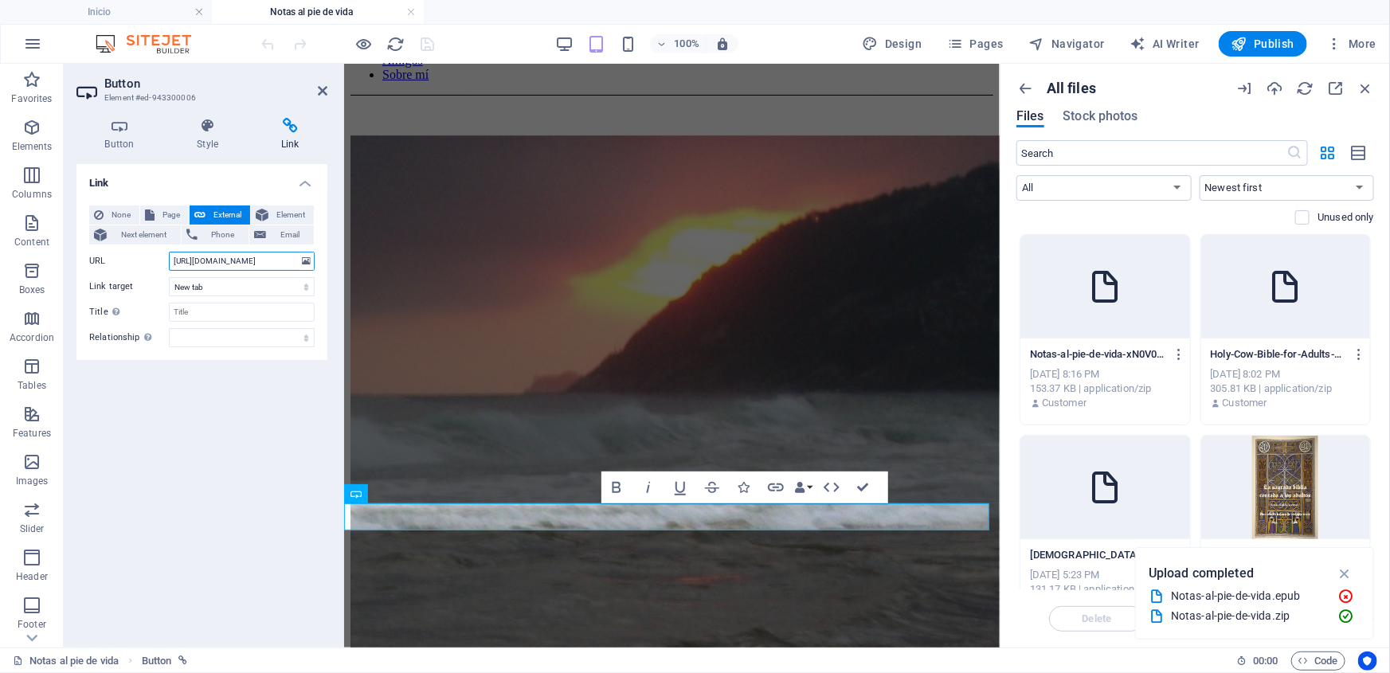
scroll to position [0, 64]
drag, startPoint x: 174, startPoint y: 264, endPoint x: 315, endPoint y: 286, distance: 142.6
click at [309, 280] on div "None Page External Element Next element Phone Email Page Home Inicio News not u…" at bounding box center [201, 276] width 225 height 142
paste input "[URL][DOMAIN_NAME]"
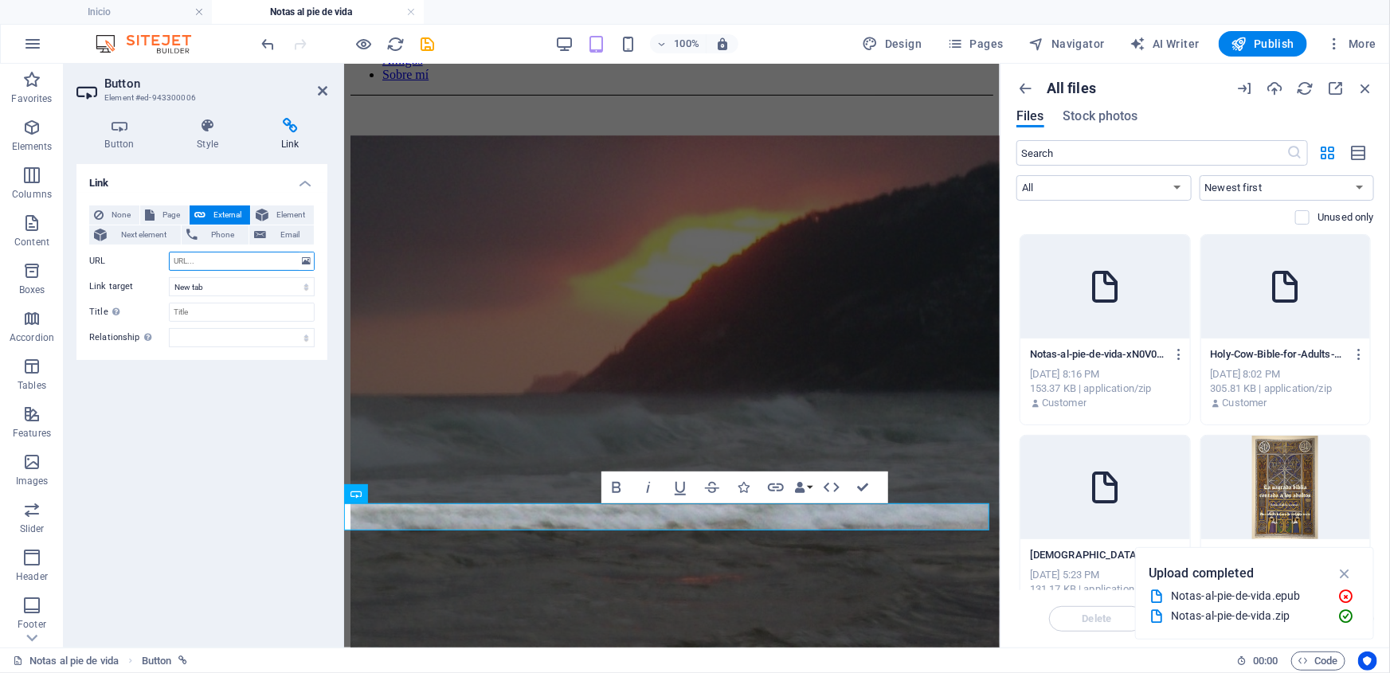
type input "[URL][DOMAIN_NAME]"
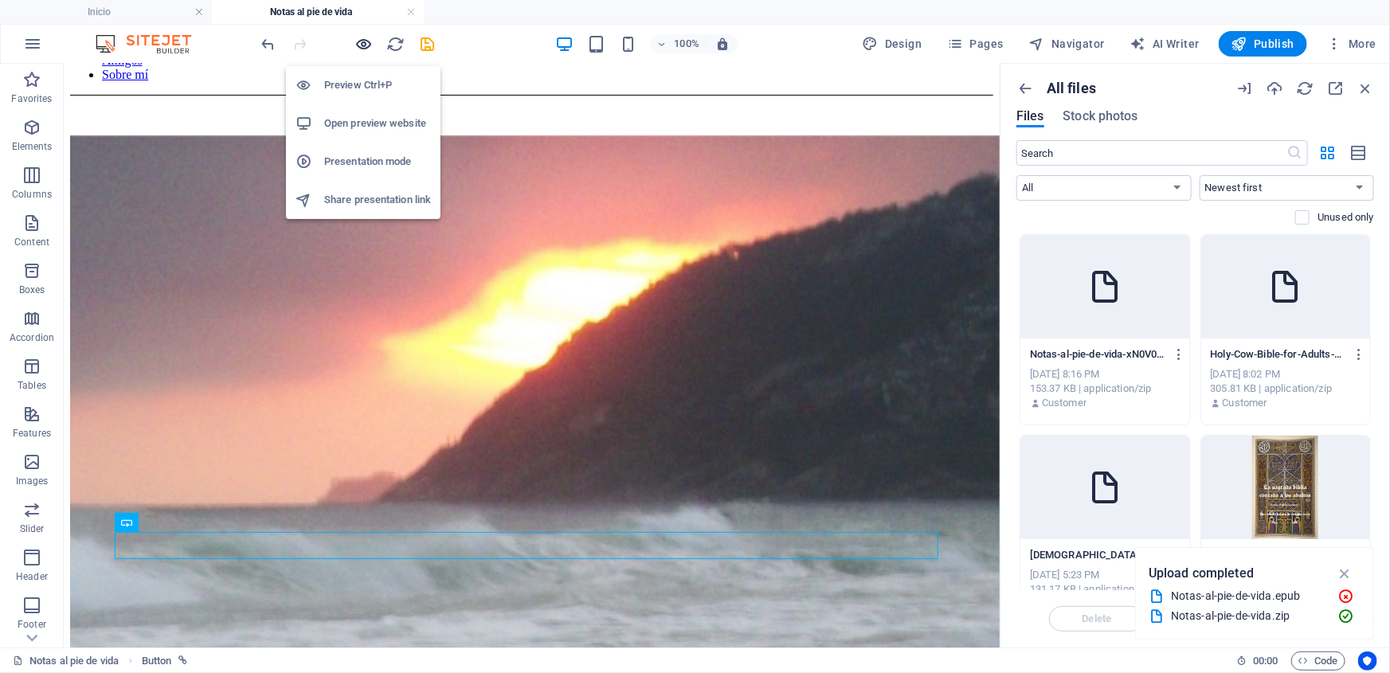
click at [362, 45] on icon "button" at bounding box center [364, 44] width 18 height 18
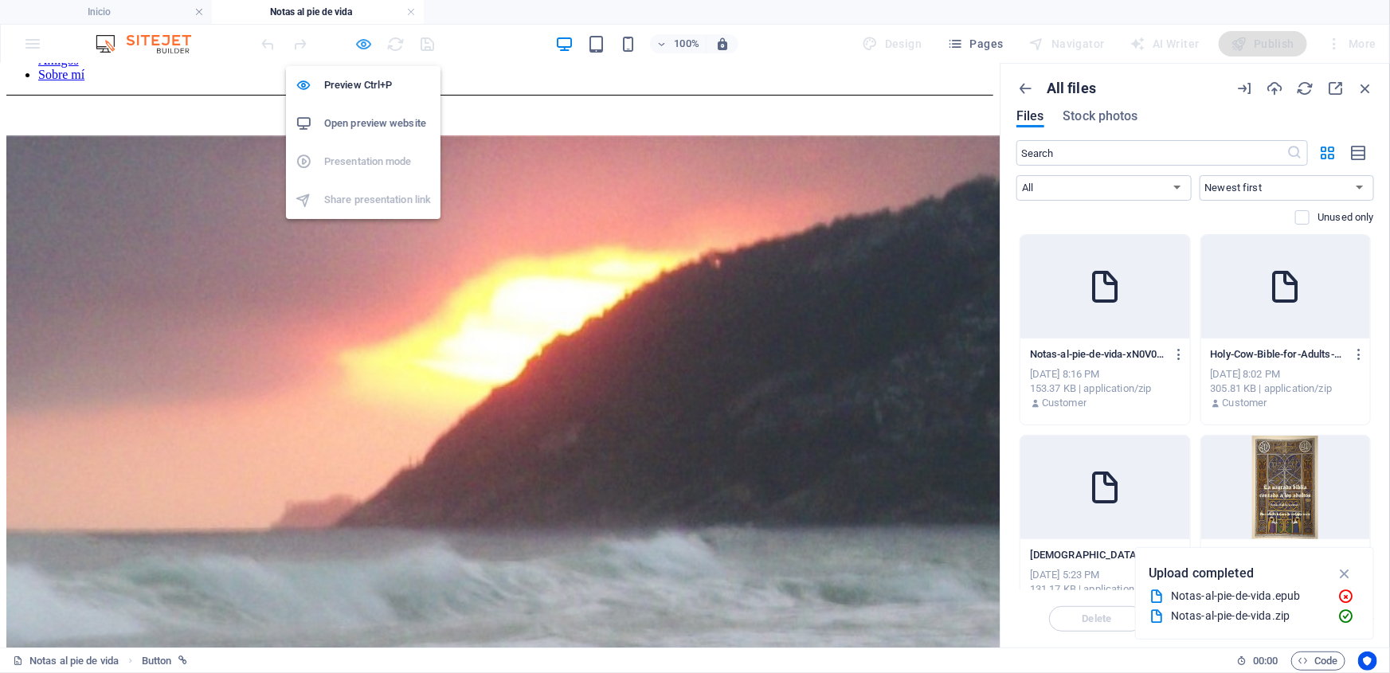
click at [365, 41] on icon "button" at bounding box center [364, 44] width 18 height 18
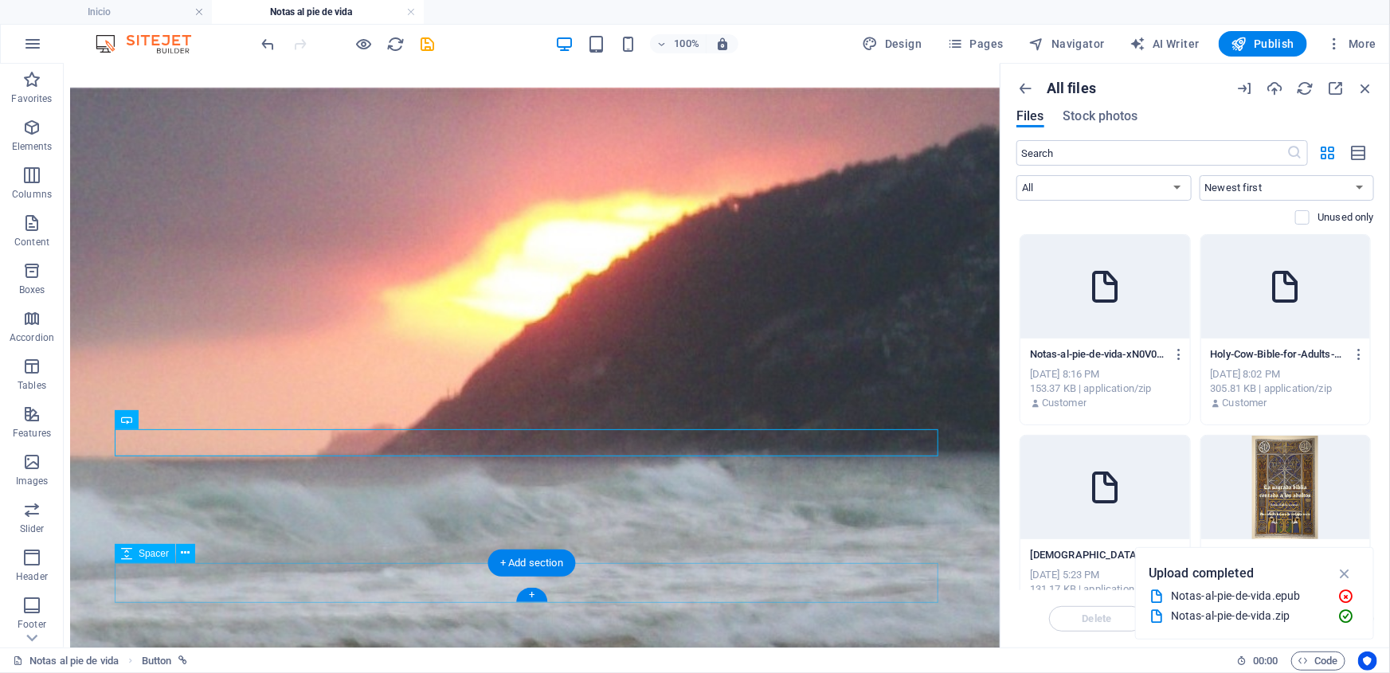
scroll to position [317, 0]
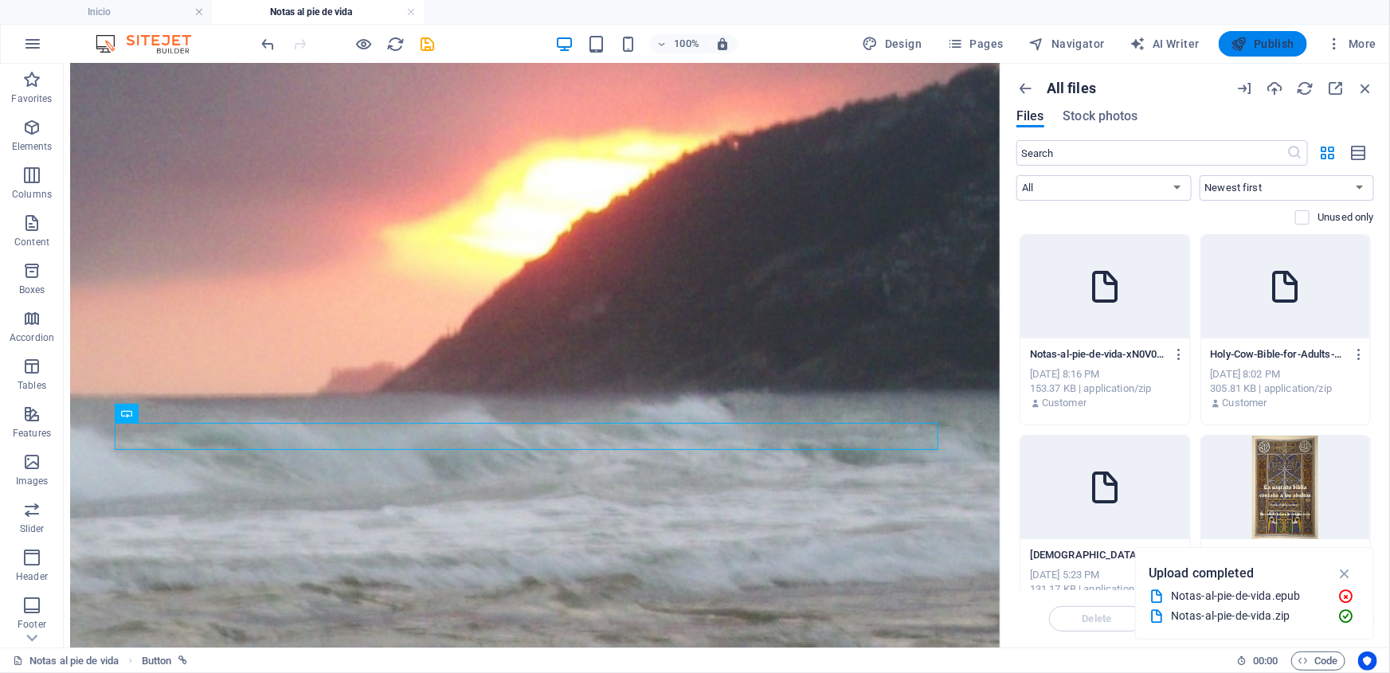
click at [1265, 41] on span "Publish" at bounding box center [1262, 44] width 63 height 16
